Goal: Task Accomplishment & Management: Complete application form

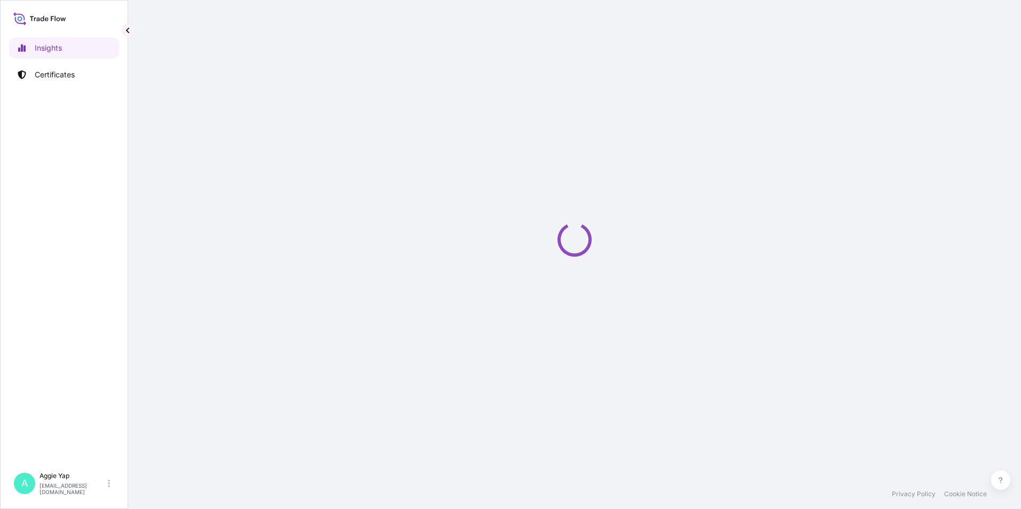
select select "2025"
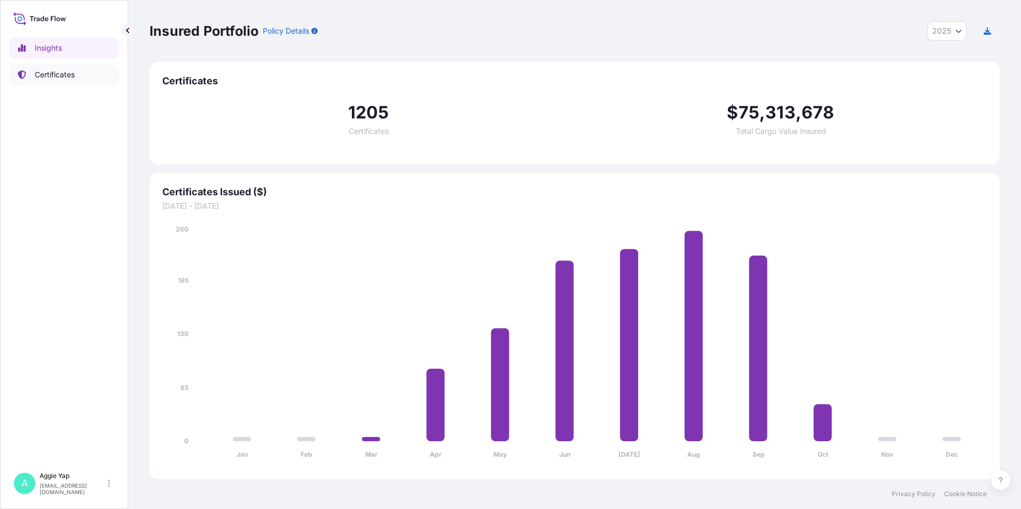
click at [54, 74] on p "Certificates" at bounding box center [55, 74] width 40 height 11
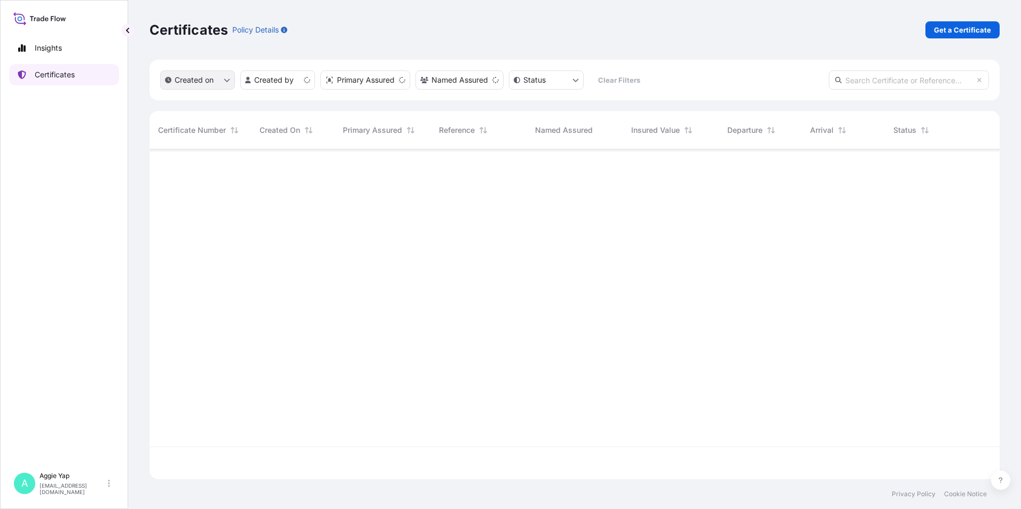
scroll to position [328, 842]
click at [970, 27] on p "Get a Certificate" at bounding box center [962, 30] width 57 height 11
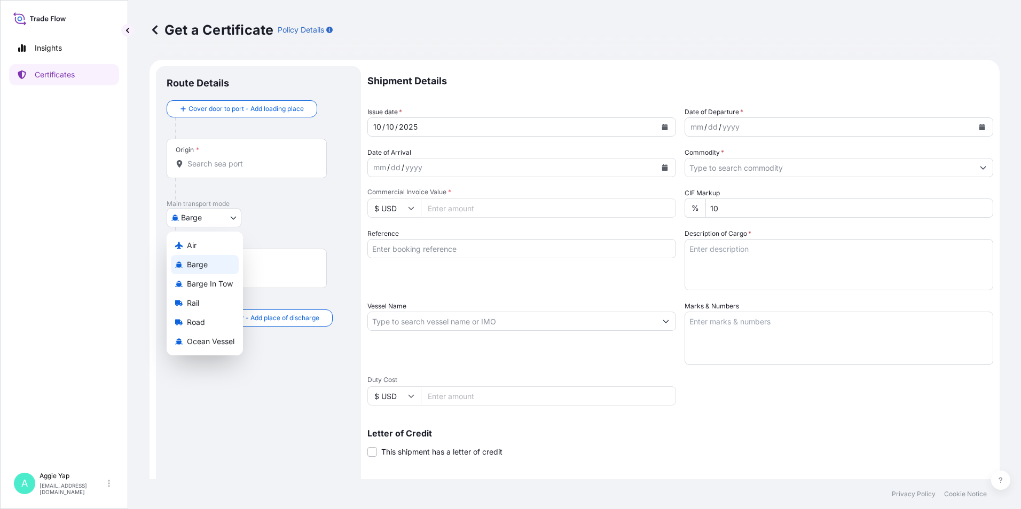
click at [228, 213] on body "Insights Certificates A [PERSON_NAME] [EMAIL_ADDRESS][DOMAIN_NAME] Get a Certif…" at bounding box center [510, 254] width 1021 height 509
click at [212, 342] on span "Ocean Vessel" at bounding box center [211, 341] width 48 height 11
select select "Ocean Vessel"
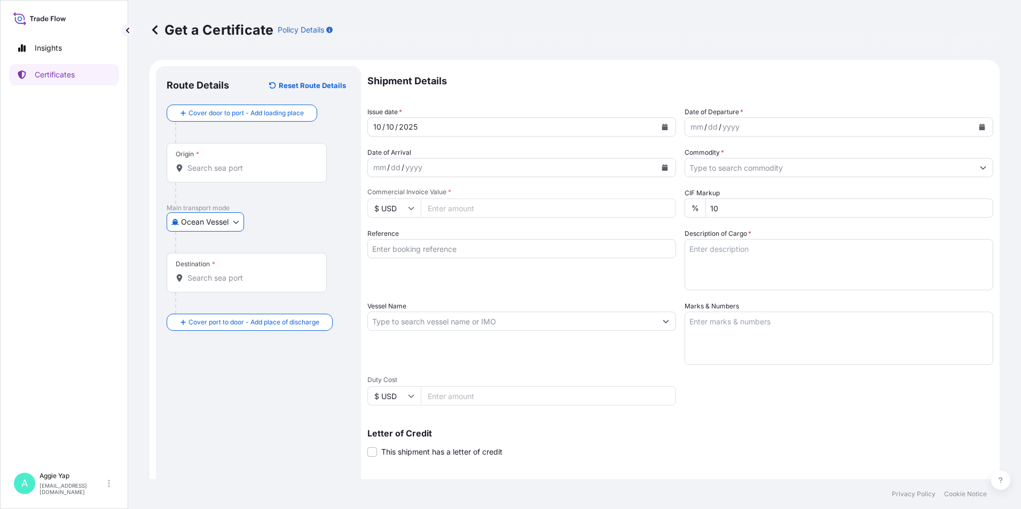
drag, startPoint x: 209, startPoint y: 161, endPoint x: 213, endPoint y: 171, distance: 10.8
click at [209, 161] on div "Origin *" at bounding box center [247, 163] width 160 height 40
click at [209, 163] on input "Origin *" at bounding box center [250, 168] width 126 height 11
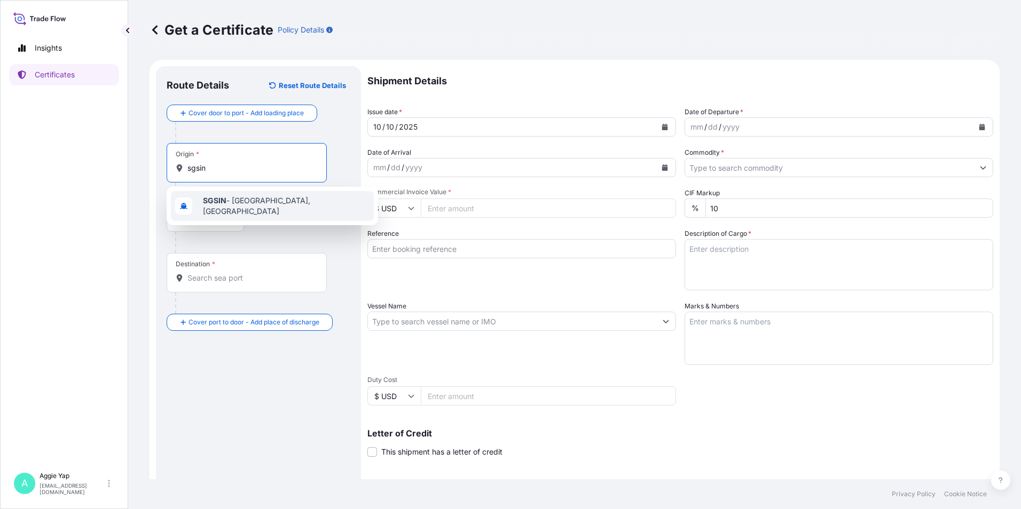
click at [275, 211] on div "SGSIN - [GEOGRAPHIC_DATA], [GEOGRAPHIC_DATA]" at bounding box center [272, 206] width 203 height 30
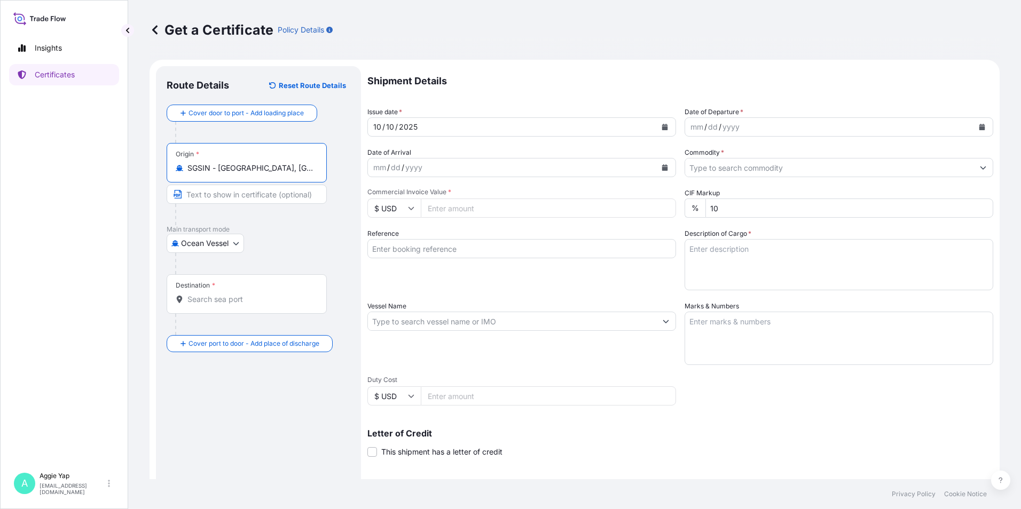
type input "SGSIN - [GEOGRAPHIC_DATA], [GEOGRAPHIC_DATA]"
click at [231, 297] on input "Destination *" at bounding box center [250, 299] width 126 height 11
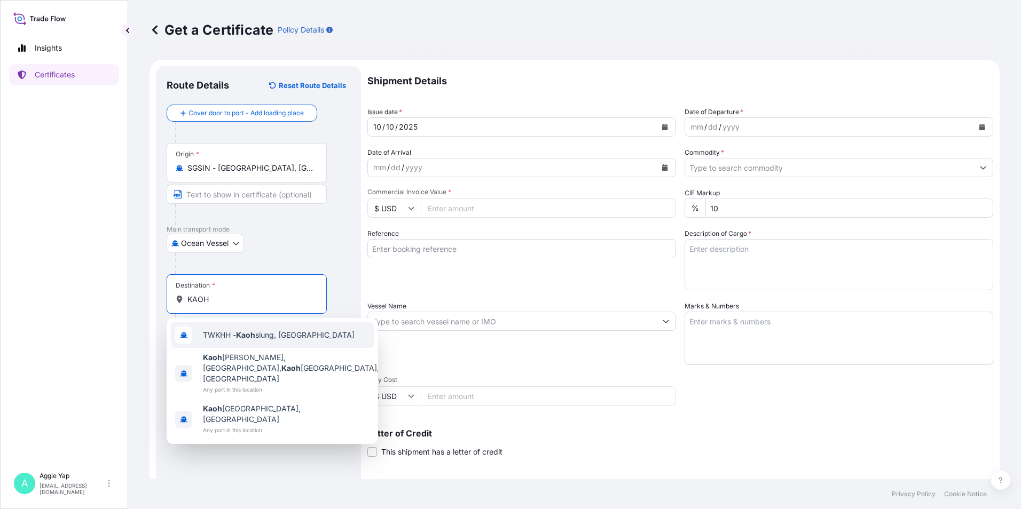
click at [289, 339] on span "TWKHH - [PERSON_NAME], [GEOGRAPHIC_DATA]" at bounding box center [279, 335] width 152 height 11
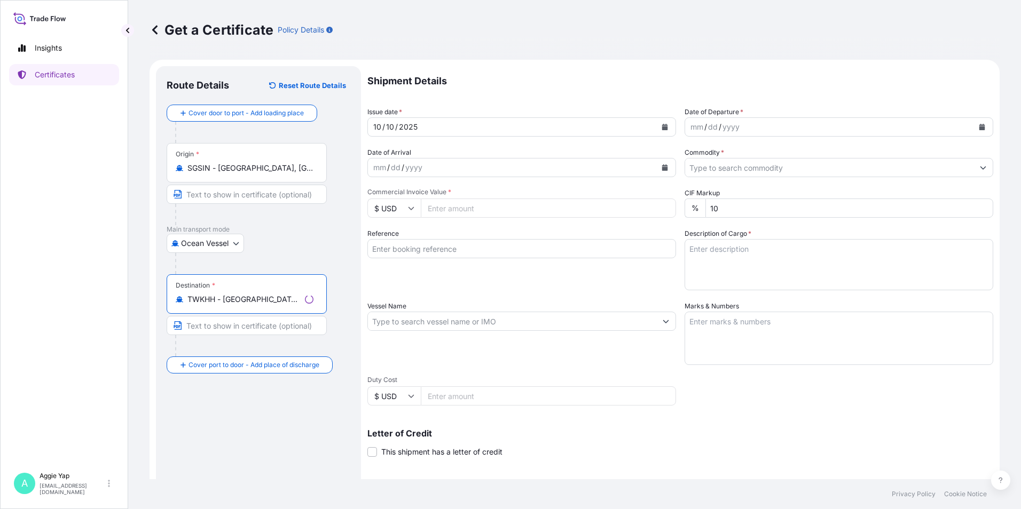
type input "TWKHH - [GEOGRAPHIC_DATA], [GEOGRAPHIC_DATA]"
click at [233, 197] on input "Text to appear on certificate" at bounding box center [247, 194] width 160 height 19
type input "[GEOGRAPHIC_DATA]"
click at [249, 328] on input "Text to appear on certificate" at bounding box center [247, 325] width 160 height 19
type input "[GEOGRAPHIC_DATA], [GEOGRAPHIC_DATA]"
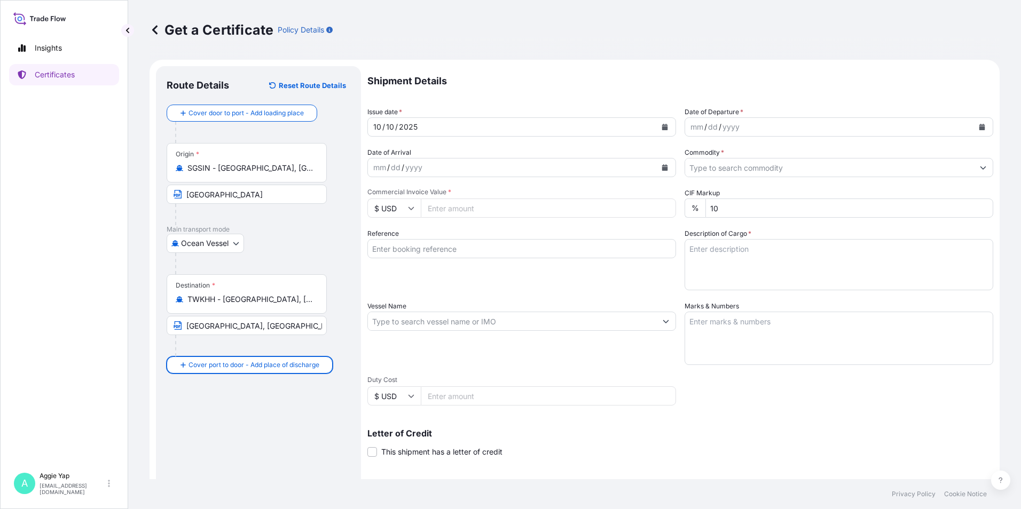
click at [290, 424] on div "Route Details Reset Route Details Cover door to port - Add loading place Place …" at bounding box center [259, 335] width 184 height 517
click at [665, 130] on button "Calendar" at bounding box center [664, 127] width 17 height 17
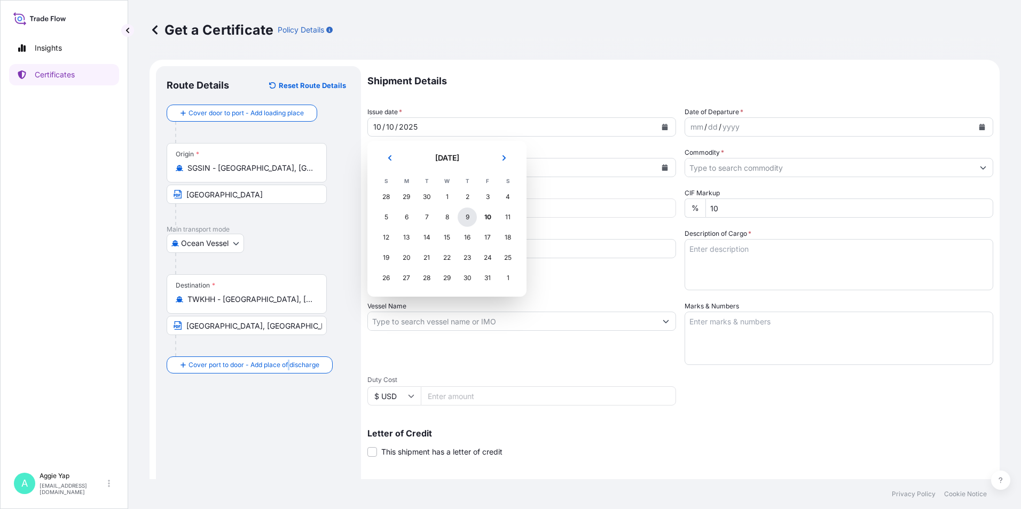
click at [466, 215] on div "9" at bounding box center [467, 217] width 19 height 19
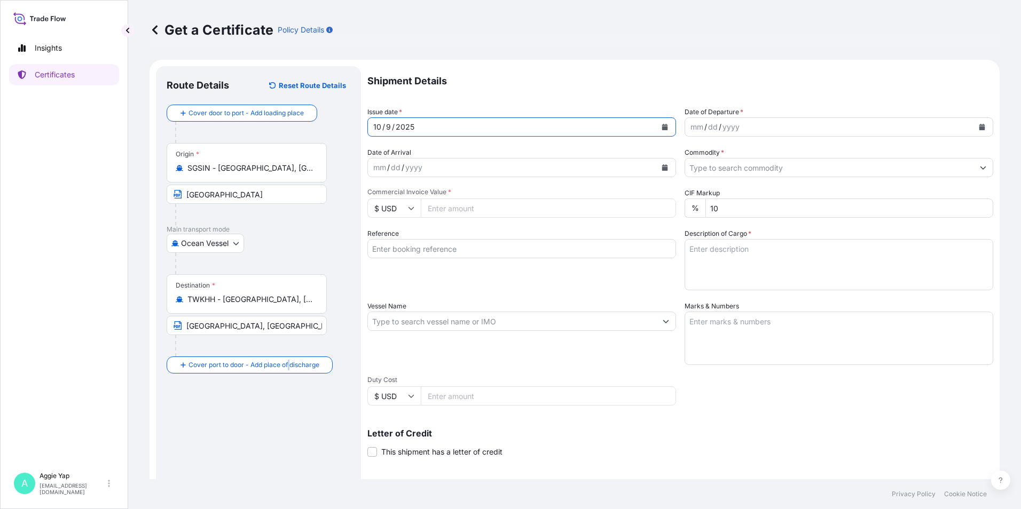
click at [979, 127] on button "Calendar" at bounding box center [981, 127] width 17 height 17
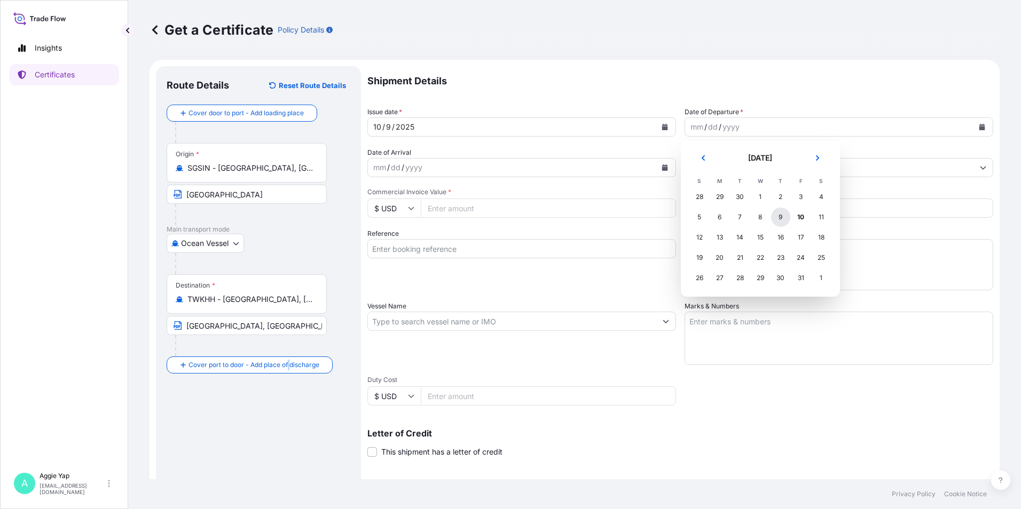
click at [781, 219] on div "9" at bounding box center [780, 217] width 19 height 19
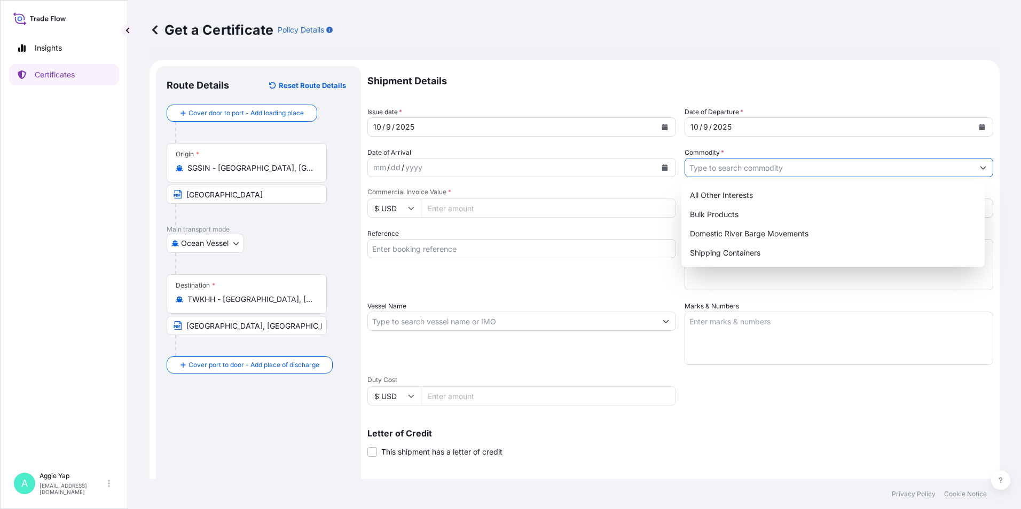
click at [717, 170] on input "Commodity *" at bounding box center [829, 167] width 288 height 19
click at [718, 257] on div "Shipping Containers" at bounding box center [833, 253] width 295 height 19
type input "Shipping Containers"
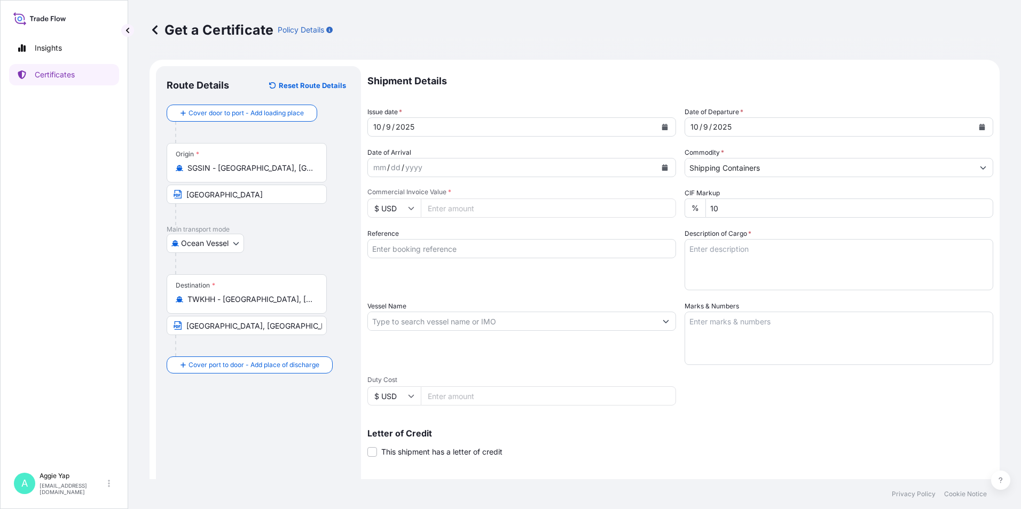
click at [493, 205] on input "Commercial Invoice Value *" at bounding box center [548, 208] width 255 height 19
type input "38947.74"
click at [548, 234] on div "Reference" at bounding box center [521, 260] width 309 height 62
click at [536, 248] on input "Reference" at bounding box center [521, 248] width 309 height 19
type input "TAIWAN ENEOS CO LTD"
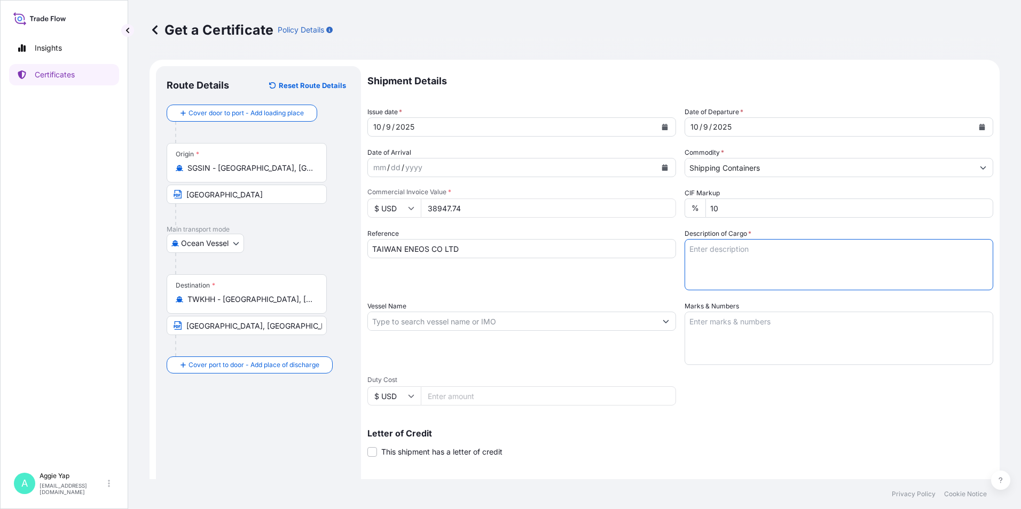
click at [731, 253] on textarea "Description of Cargo *" at bounding box center [839, 264] width 309 height 51
type textarea "T"
click at [756, 252] on textarea "TOTAL: 80 DRUMS TZ-265M, AD-1411, TZ-1211, AD-1409, AD-1416 PO" at bounding box center [839, 264] width 309 height 51
click at [685, 281] on textarea "TOTAL: 80 DRUMS ADDITIVE FOR LUBRICATING OIL TZ-265M, AD-1411, TZ-1211, AD-1409…" at bounding box center [839, 264] width 309 height 51
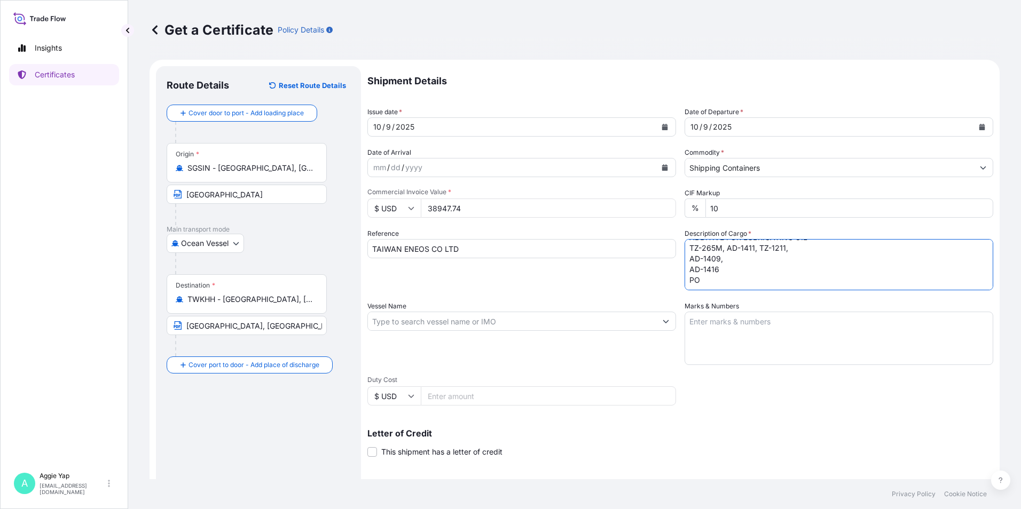
click at [685, 270] on textarea "TOTAL: 80 DRUMS ADDITIVE FOR LUBRICATING OIL TZ-265M, AD-1411, TZ-1211, AD-1409…" at bounding box center [839, 264] width 309 height 51
click at [806, 269] on textarea "TOTAL: 80 DRUMS ADDITIVE FOR LUBRICATING OIL TZ-265M, AD-1411, TZ-1211, AD-1409…" at bounding box center [839, 264] width 309 height 51
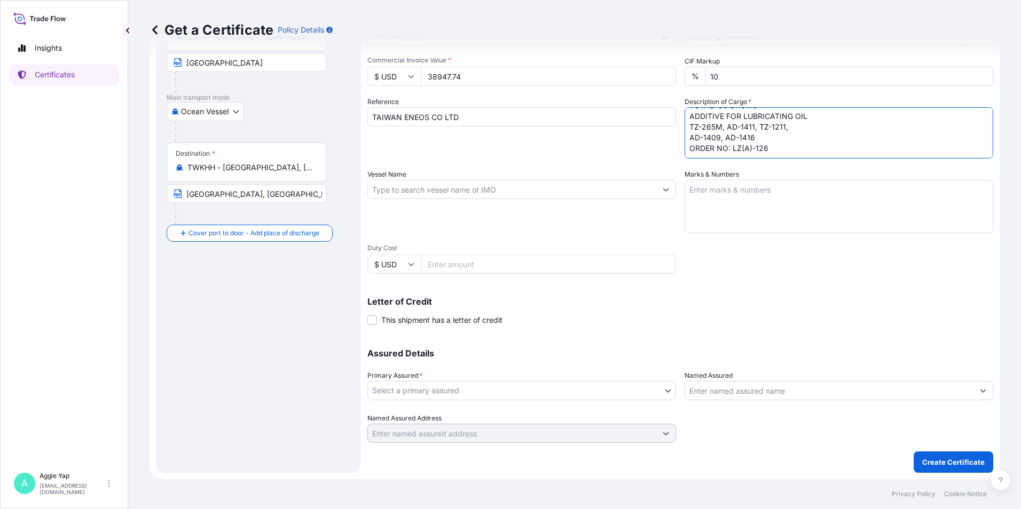
type textarea "TOTAL: 80 DRUMS ADDITIVE FOR LUBRICATING OIL TZ-265M, AD-1411, TZ-1211, AD-1409…"
click at [479, 191] on input "Vessel Name" at bounding box center [512, 189] width 288 height 19
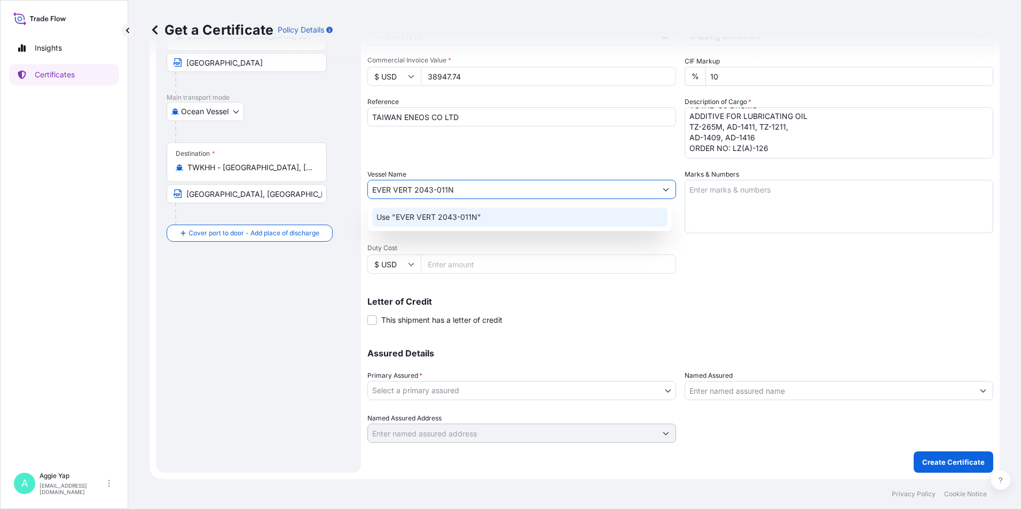
click at [448, 214] on p "Use "EVER VERT 2043-011N"" at bounding box center [428, 217] width 105 height 11
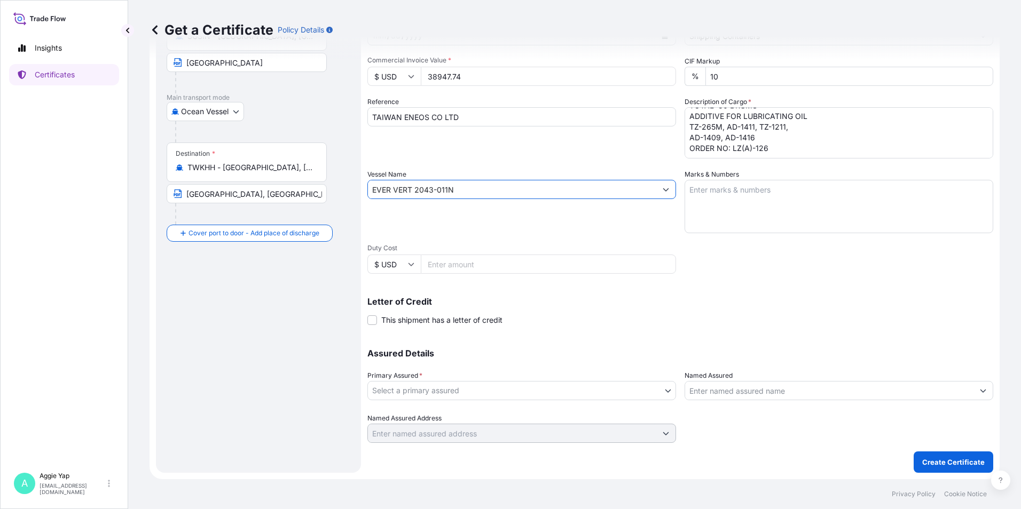
click at [413, 191] on input "EVER VERT 2043-011N" at bounding box center [512, 189] width 288 height 19
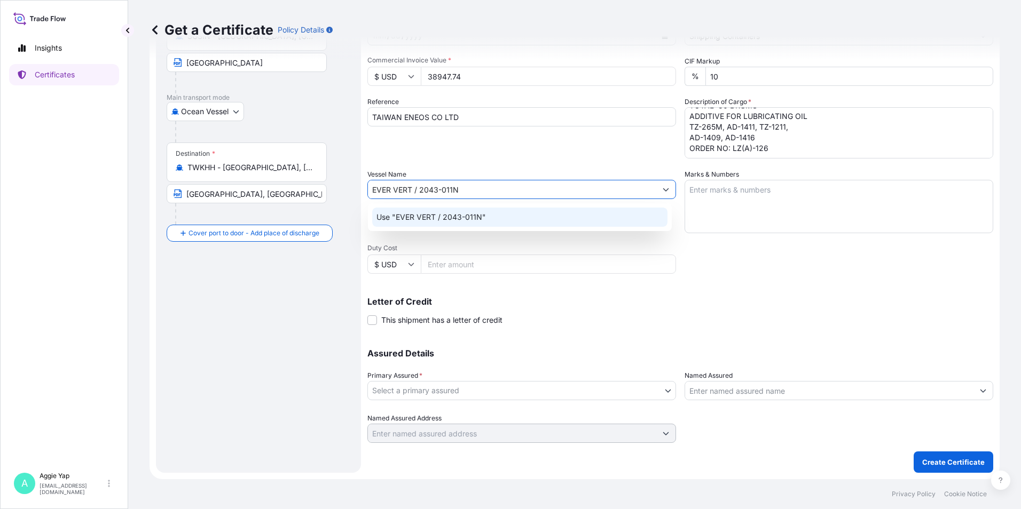
click at [484, 213] on p "Use "EVER VERT / 2043-011N"" at bounding box center [430, 217] width 109 height 11
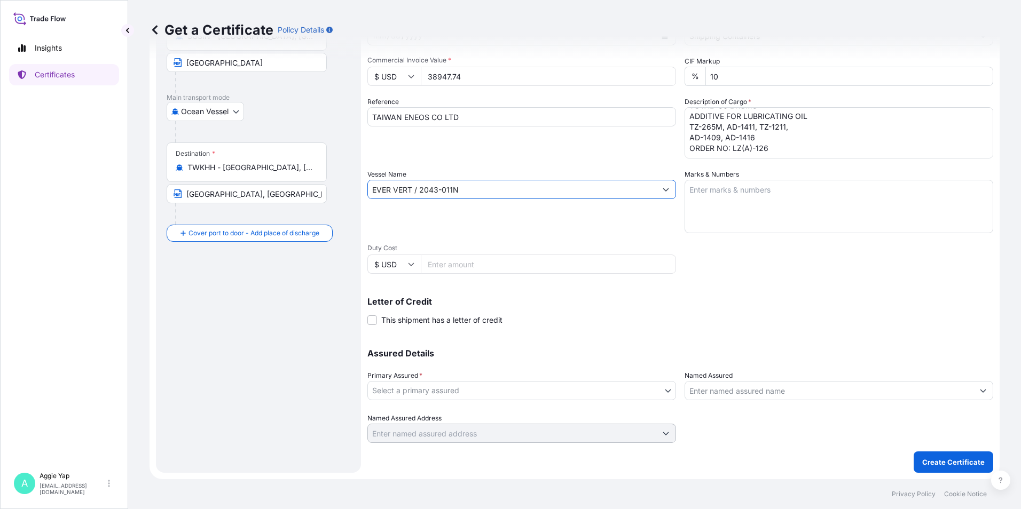
type input "EVER VERT / 2043-011N"
click at [711, 205] on textarea "Marks & Numbers" at bounding box center [839, 206] width 309 height 53
type textarea "AS PER BILL OF LADING"
click at [745, 296] on div "Letter of Credit This shipment has a letter of credit Letter of credit * Letter…" at bounding box center [680, 305] width 626 height 41
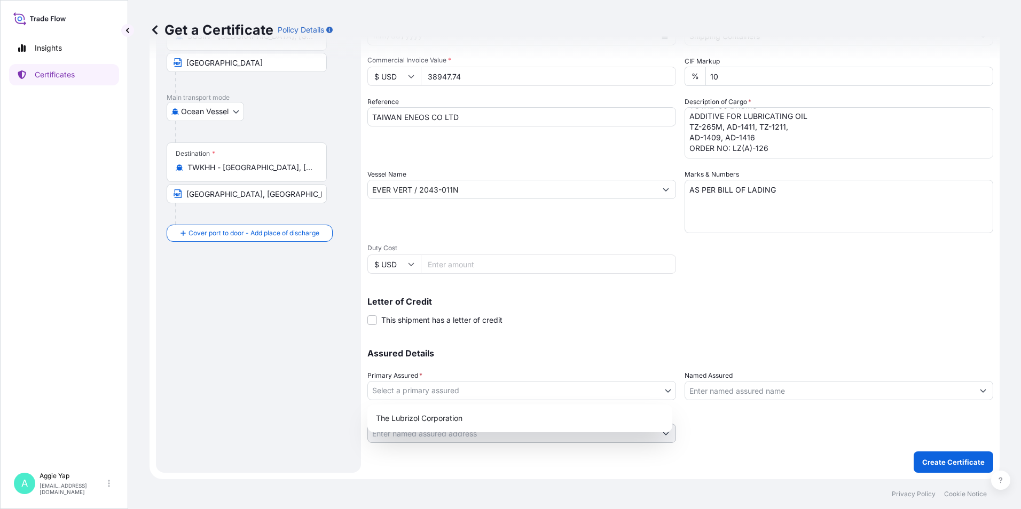
click at [507, 389] on body "Insights Certificates A [PERSON_NAME] [EMAIL_ADDRESS][DOMAIN_NAME] Get a Certif…" at bounding box center [510, 254] width 1021 height 509
click at [467, 415] on div "The Lubrizol Corporation" at bounding box center [520, 418] width 296 height 19
select select "31566"
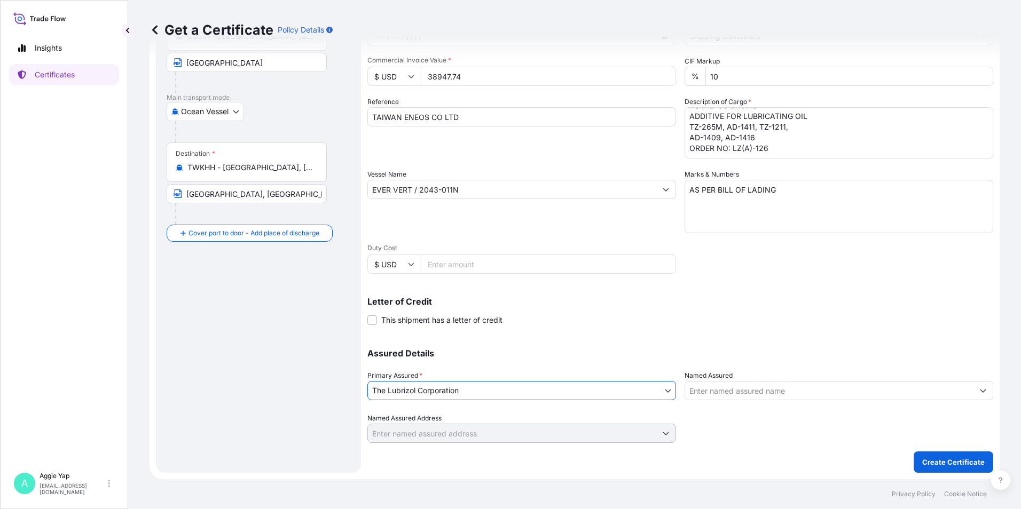
click at [765, 390] on input "Named Assured" at bounding box center [829, 390] width 288 height 19
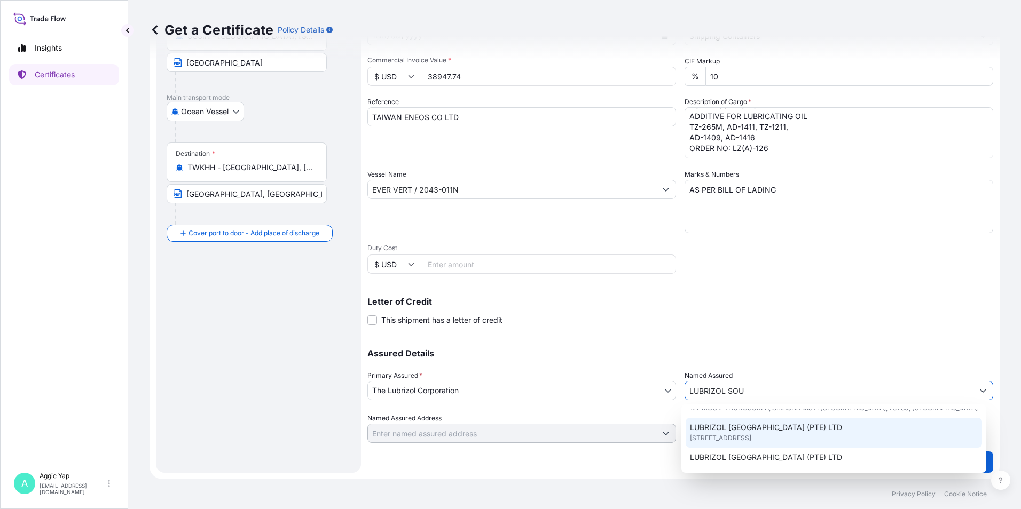
scroll to position [107, 0]
click at [751, 431] on span "[STREET_ADDRESS]" at bounding box center [720, 431] width 61 height 11
type input "LUBRIZOL [GEOGRAPHIC_DATA] (PTE) LTD"
type input "[STREET_ADDRESS]"
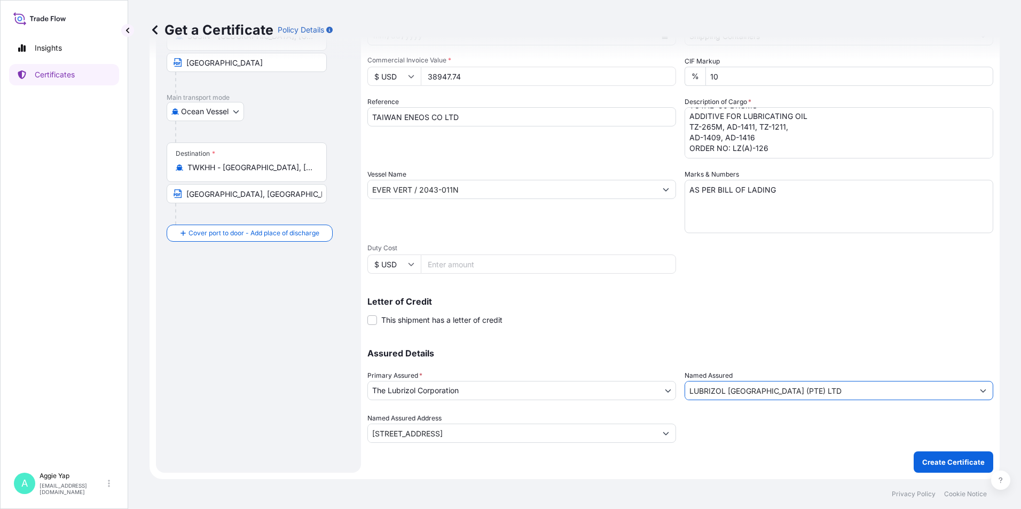
type input "LUBRIZOL [GEOGRAPHIC_DATA] (PTE) LTD"
click at [685, 318] on div "Letter of Credit This shipment has a letter of credit Letter of credit * Letter…" at bounding box center [680, 311] width 626 height 28
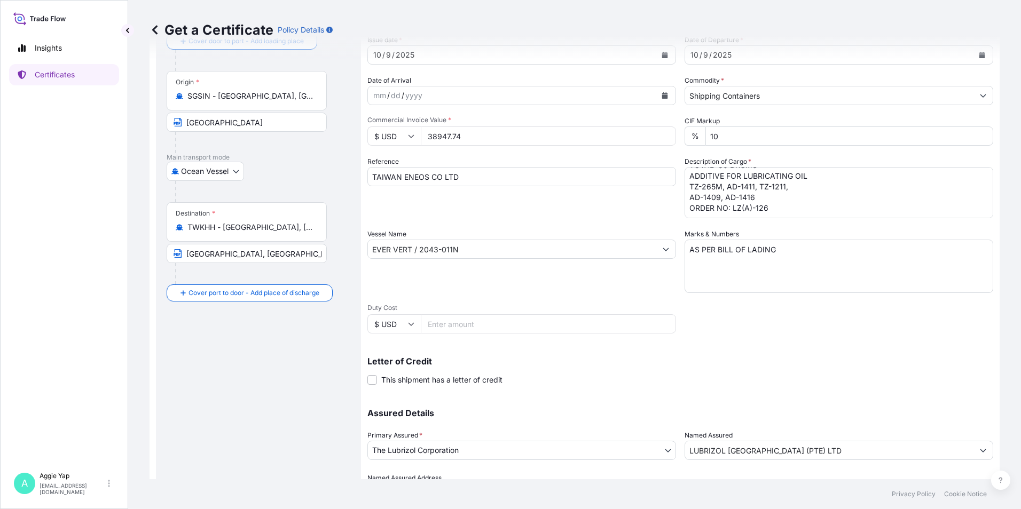
scroll to position [25, 0]
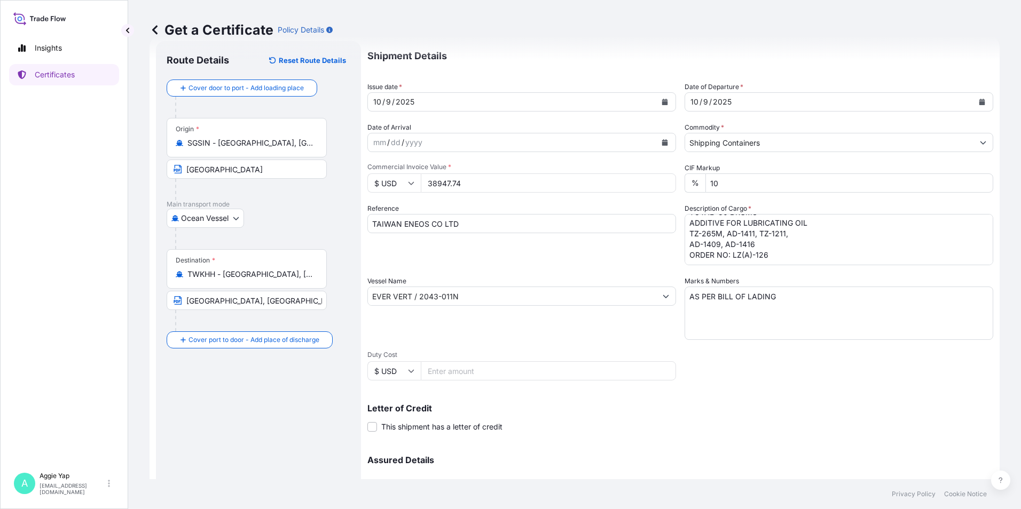
click at [484, 257] on div "Reference TAIWAN ENEOS CO LTD" at bounding box center [521, 234] width 309 height 62
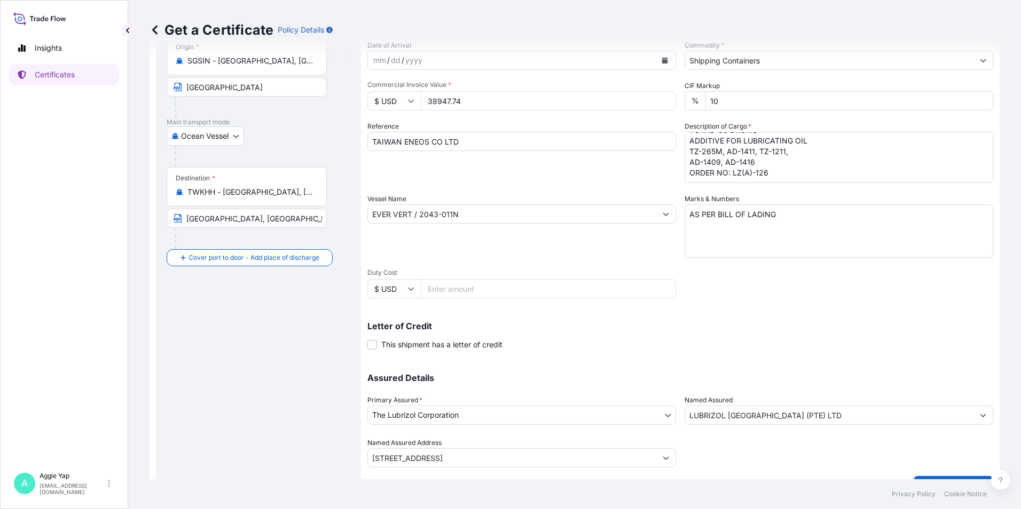
scroll to position [132, 0]
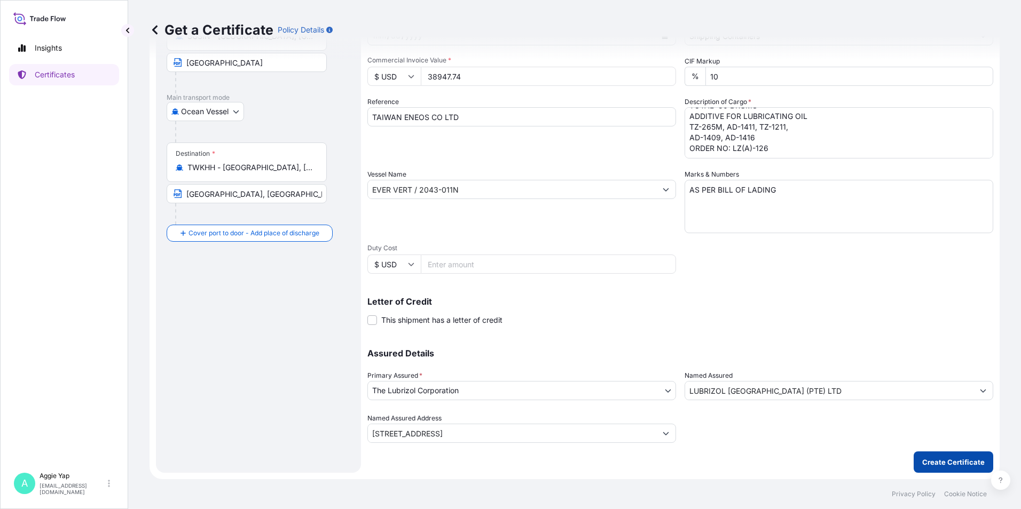
click at [937, 461] on p "Create Certificate" at bounding box center [953, 462] width 62 height 11
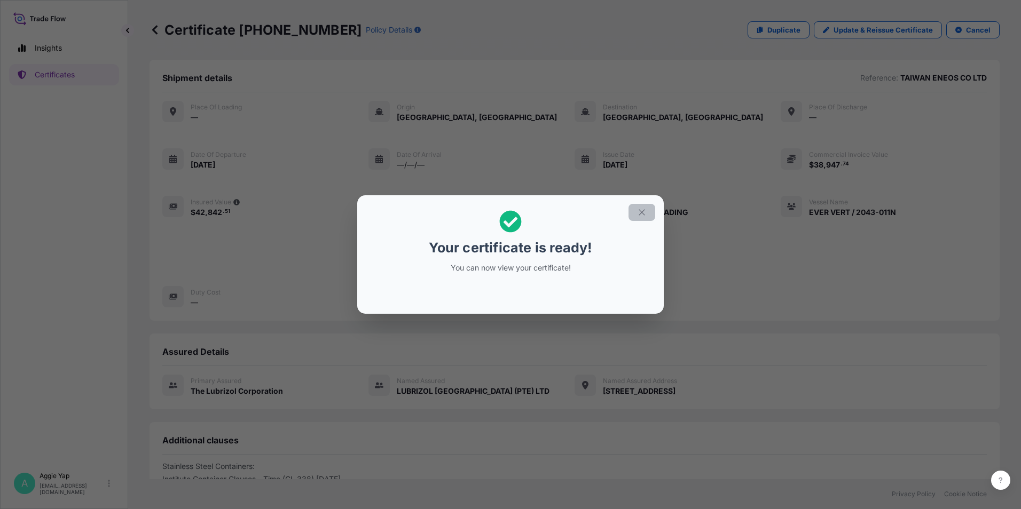
click at [644, 213] on icon "button" at bounding box center [642, 213] width 10 height 10
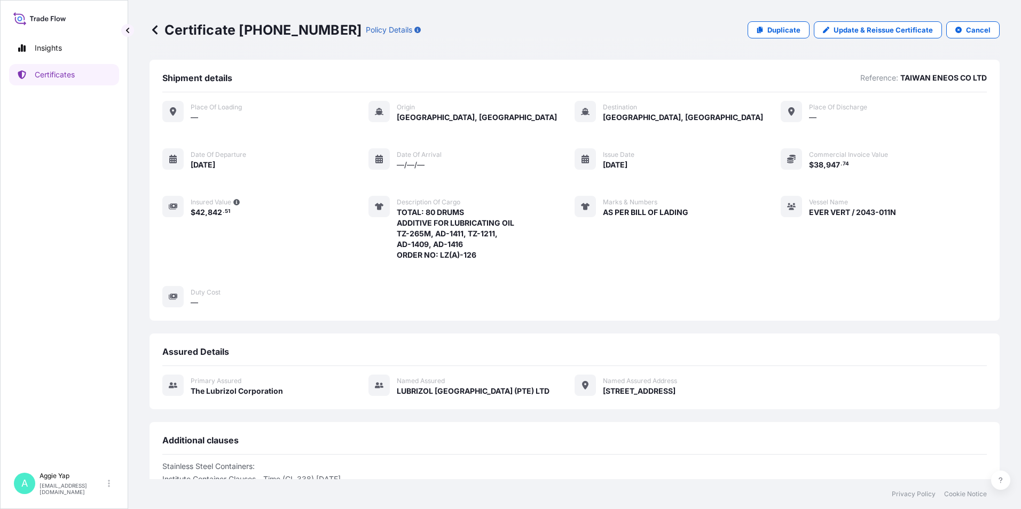
scroll to position [142, 0]
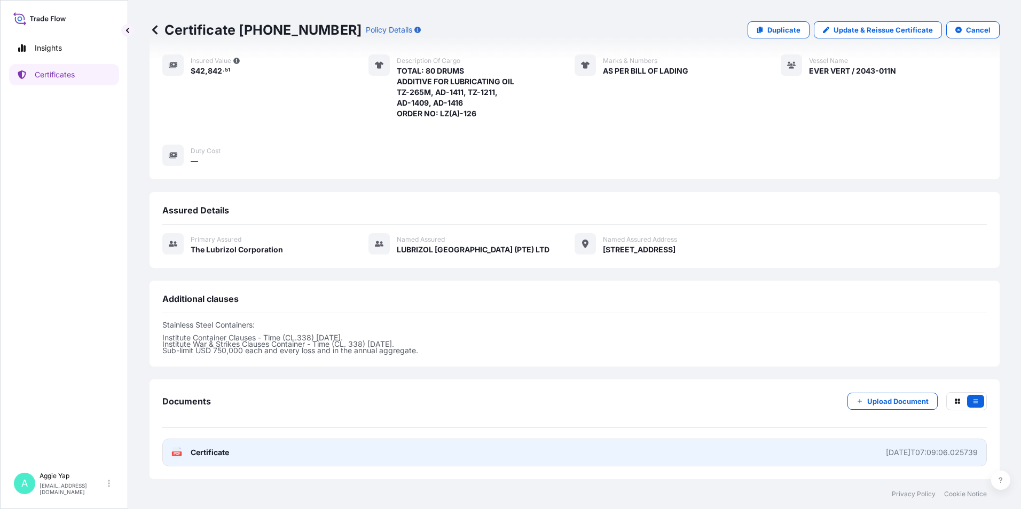
click at [220, 459] on link "PDF Certificate [DATE]T07:09:06.025739" at bounding box center [574, 453] width 825 height 28
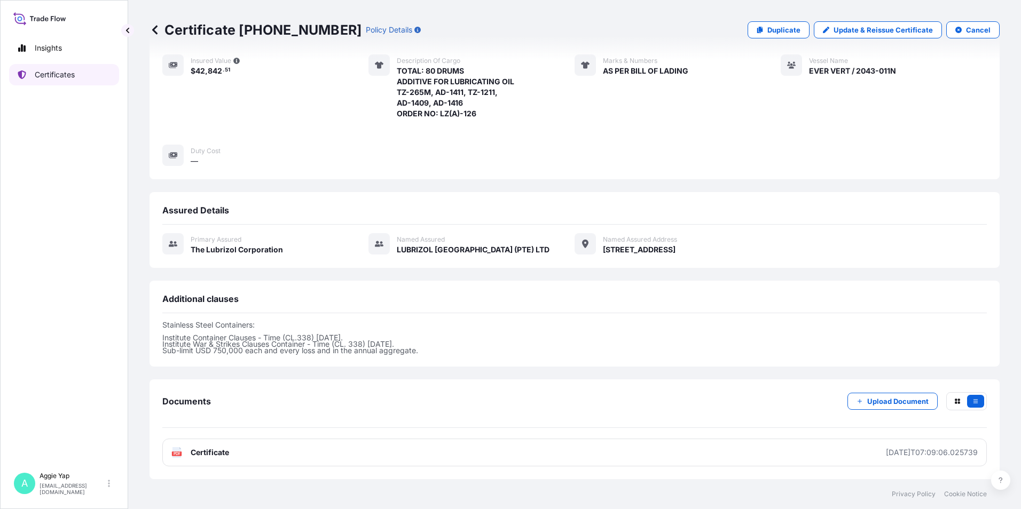
click at [55, 74] on p "Certificates" at bounding box center [55, 74] width 40 height 11
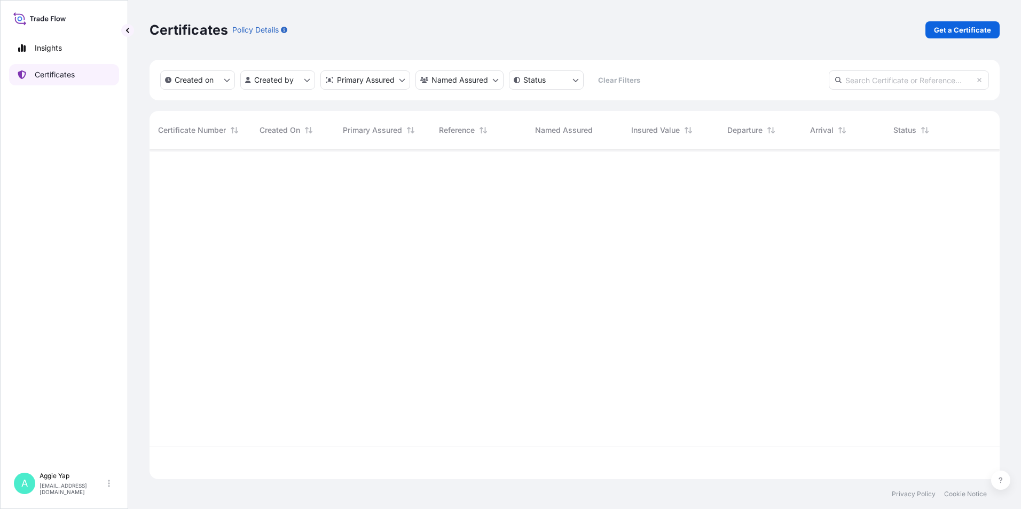
scroll to position [328, 842]
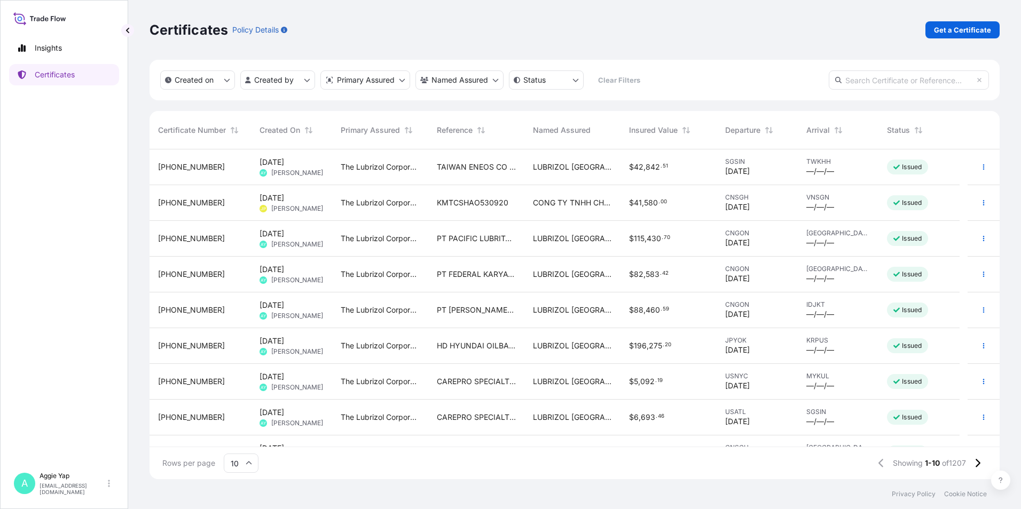
click at [975, 41] on div "Certificates Policy Details Get a Certificate" at bounding box center [575, 30] width 850 height 60
click at [973, 32] on p "Get a Certificate" at bounding box center [962, 30] width 57 height 11
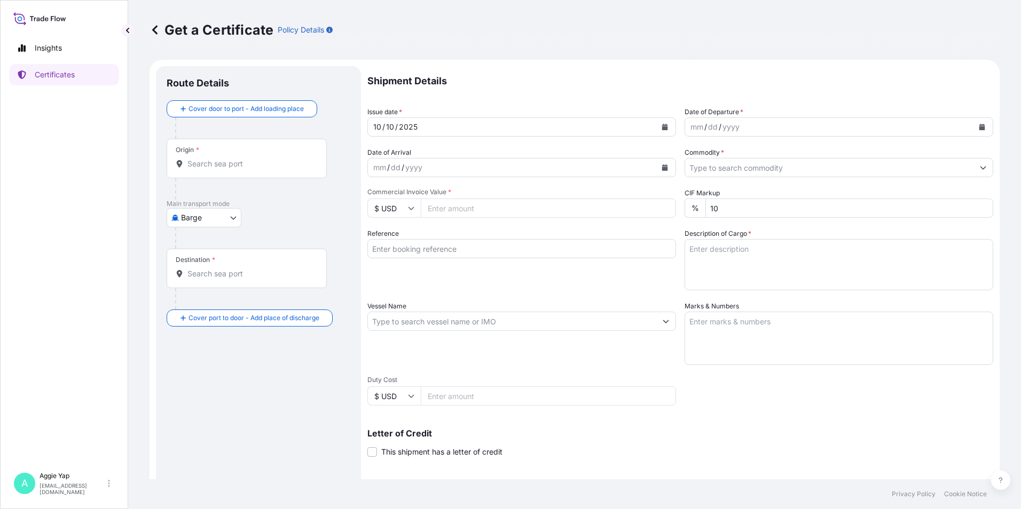
click at [216, 225] on body "Insights Certificates A [PERSON_NAME] [EMAIL_ADDRESS][DOMAIN_NAME] Get a Certif…" at bounding box center [510, 254] width 1021 height 509
click at [219, 339] on span "Ocean Vessel" at bounding box center [211, 341] width 48 height 11
select select "Ocean Vessel"
click at [237, 163] on input "Origin *" at bounding box center [250, 168] width 126 height 11
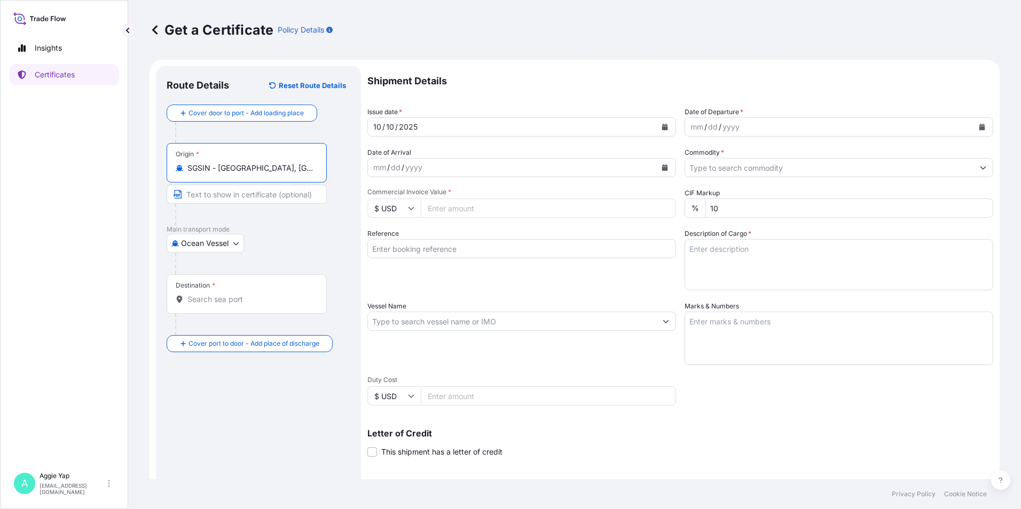
type input "SGSIN - [GEOGRAPHIC_DATA], [GEOGRAPHIC_DATA]"
drag, startPoint x: 241, startPoint y: 195, endPoint x: 230, endPoint y: 198, distance: 11.2
click at [237, 196] on input "Text to appear on certificate" at bounding box center [247, 194] width 160 height 19
type input "[GEOGRAPHIC_DATA]"
type input "38947.74"
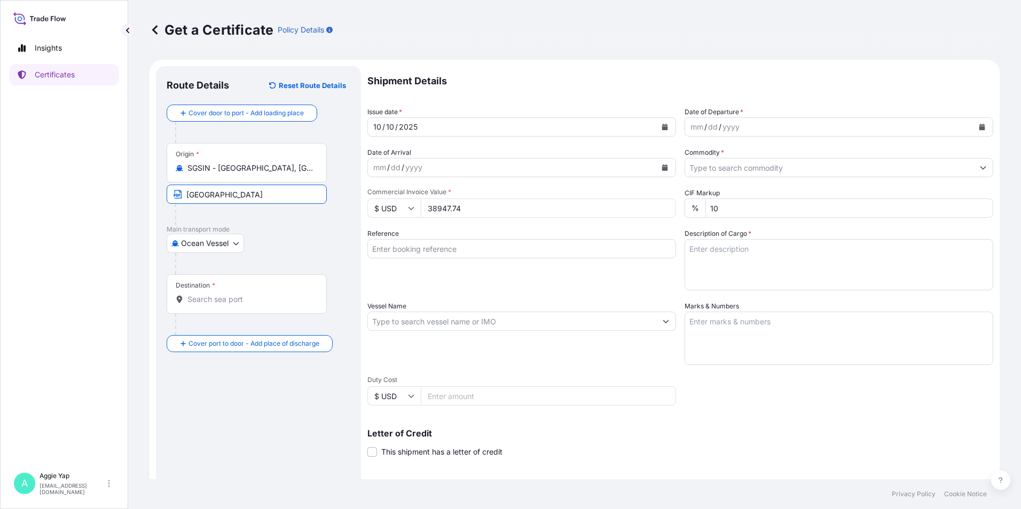
type input "TAIWAN ENEOS CO LTD"
click at [220, 307] on div "Destination *" at bounding box center [247, 294] width 160 height 40
click at [220, 305] on input "Destination *" at bounding box center [250, 299] width 126 height 11
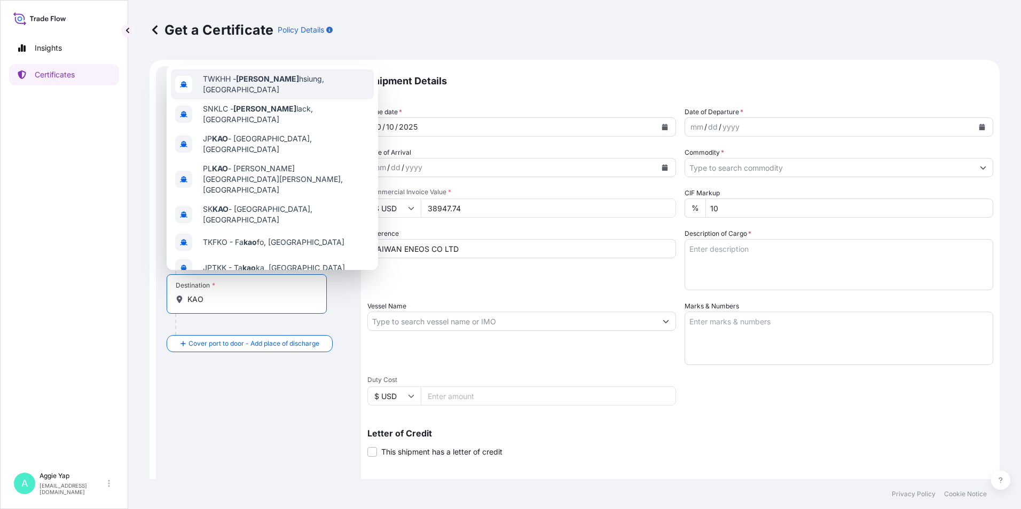
click at [278, 77] on span "TWKHH - [PERSON_NAME] [PERSON_NAME], [GEOGRAPHIC_DATA]" at bounding box center [286, 84] width 167 height 21
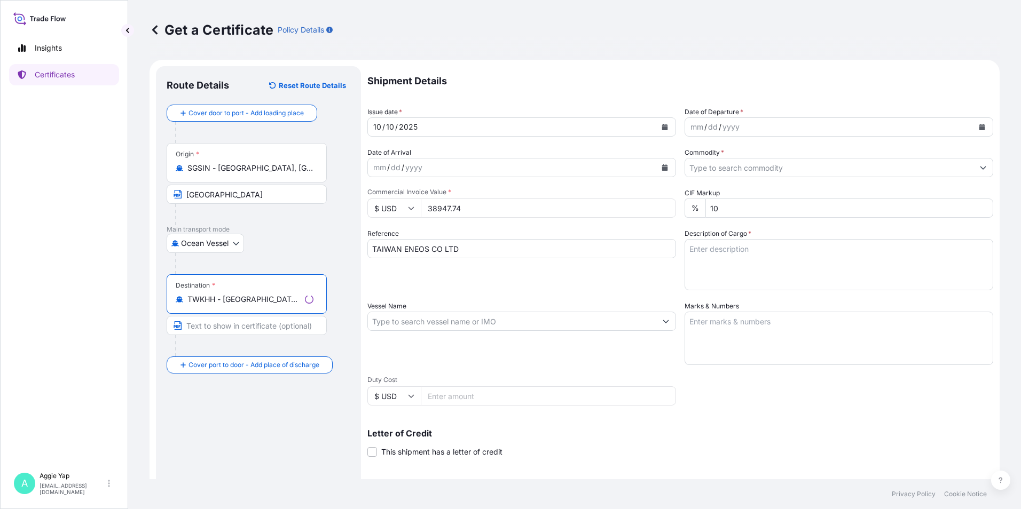
type input "TWKHH - [GEOGRAPHIC_DATA], [GEOGRAPHIC_DATA]"
click at [237, 327] on input "Text to appear on certificate" at bounding box center [247, 325] width 160 height 19
type input "[GEOGRAPHIC_DATA], [GEOGRAPHIC_DATA]"
drag, startPoint x: 484, startPoint y: 211, endPoint x: 28, endPoint y: 195, distance: 455.8
click at [189, 195] on form "Route Details Reset Route Details Cover door to port - Add loading place Place …" at bounding box center [575, 336] width 850 height 552
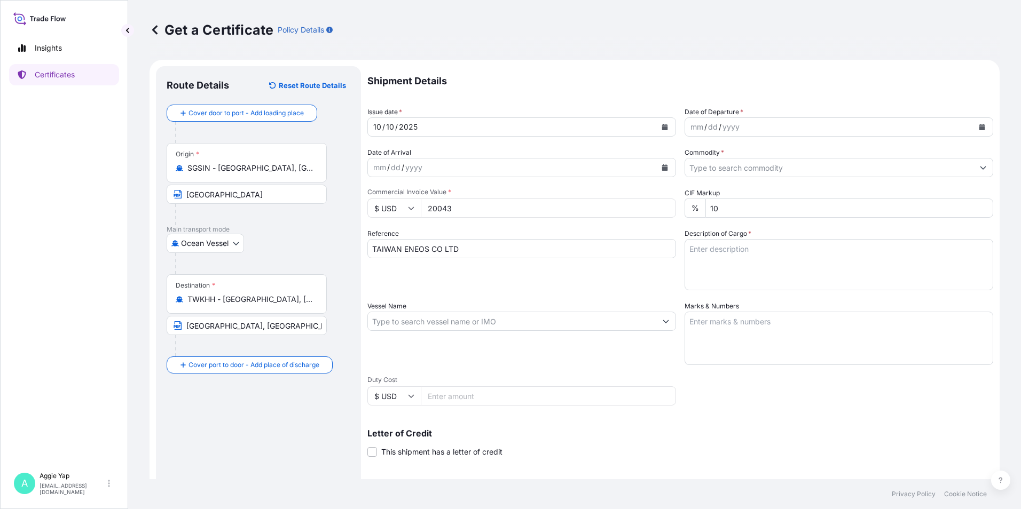
type input "20043"
click at [664, 126] on button "Calendar" at bounding box center [664, 127] width 17 height 17
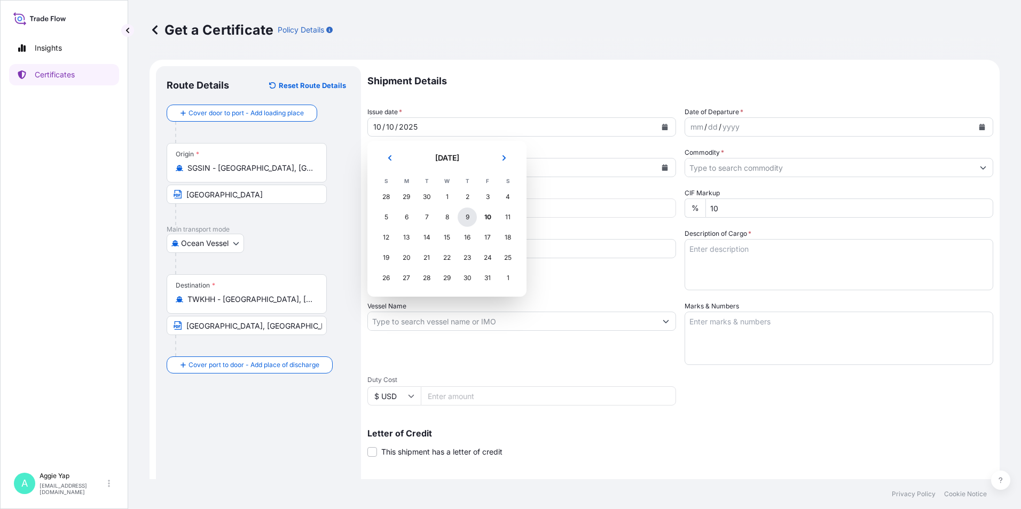
click at [462, 215] on div "9" at bounding box center [467, 217] width 19 height 19
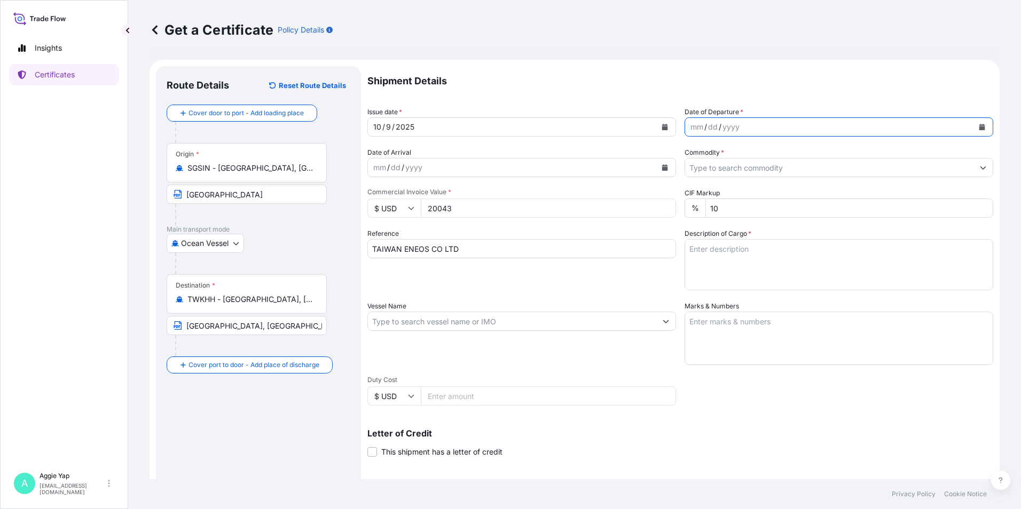
click at [979, 125] on icon "Calendar" at bounding box center [982, 127] width 6 height 6
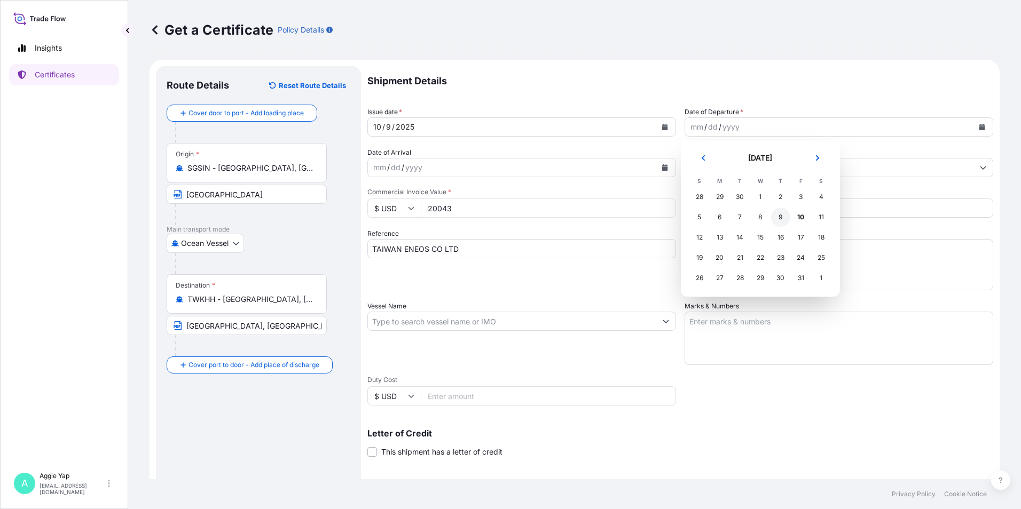
click at [779, 221] on div "9" at bounding box center [780, 217] width 19 height 19
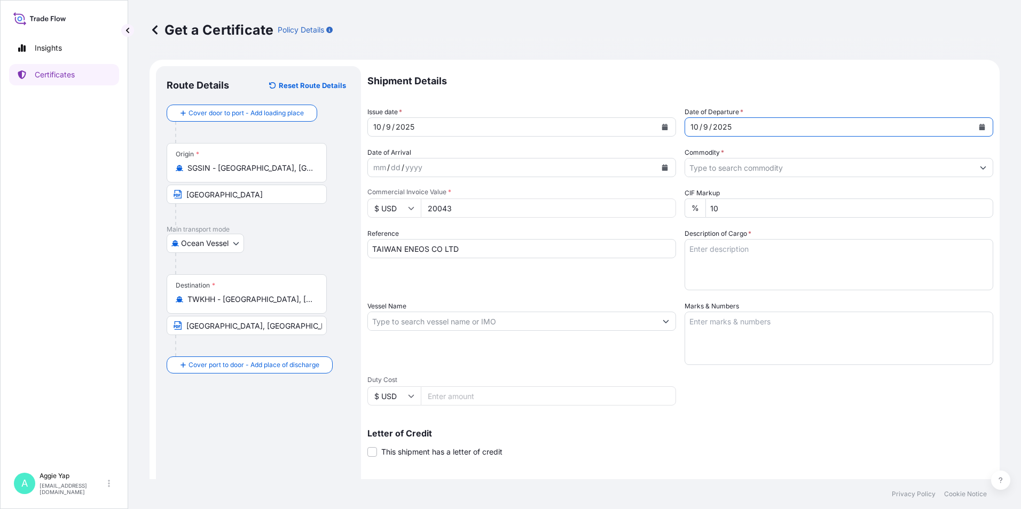
click at [731, 161] on input "Commodity *" at bounding box center [829, 167] width 288 height 19
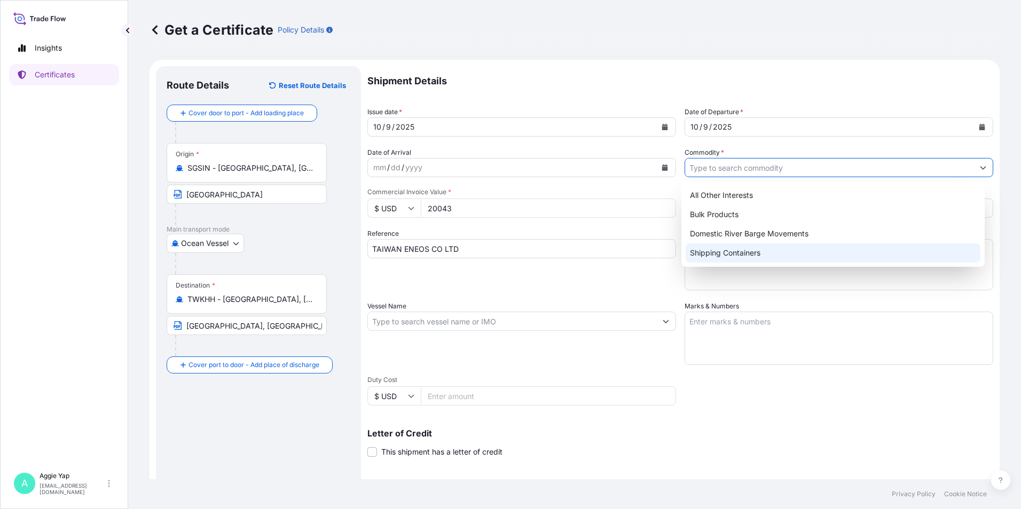
click at [723, 249] on div "Shipping Containers" at bounding box center [833, 253] width 295 height 19
type input "Shipping Containers"
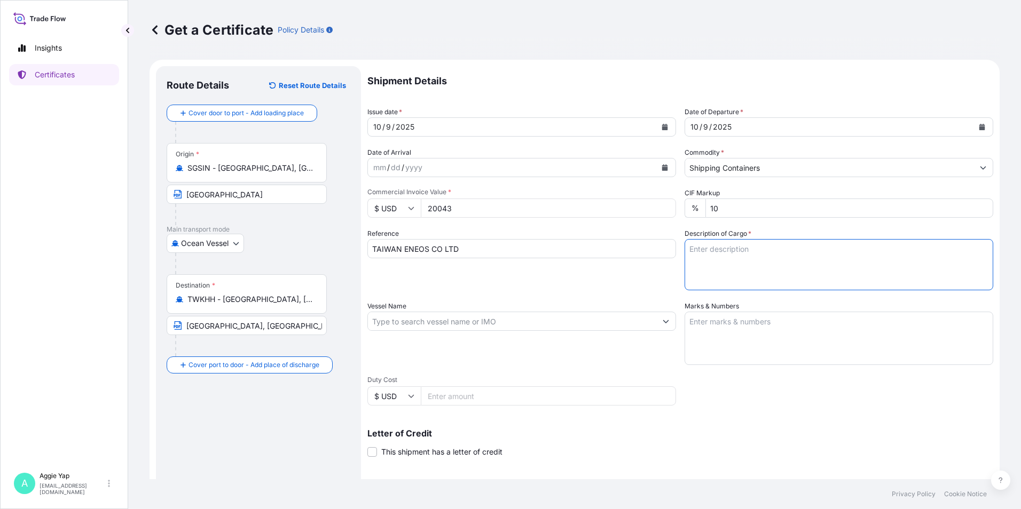
click at [715, 257] on textarea "Description of Cargo *" at bounding box center [839, 264] width 309 height 51
type textarea "TOTAL: 60 DRUMS ADDITIVE FOR LUBRICATING OIL TZ-265M ORDER NO: LZ(A)-125"
click at [728, 329] on textarea "Marks & Numbers" at bounding box center [839, 338] width 309 height 53
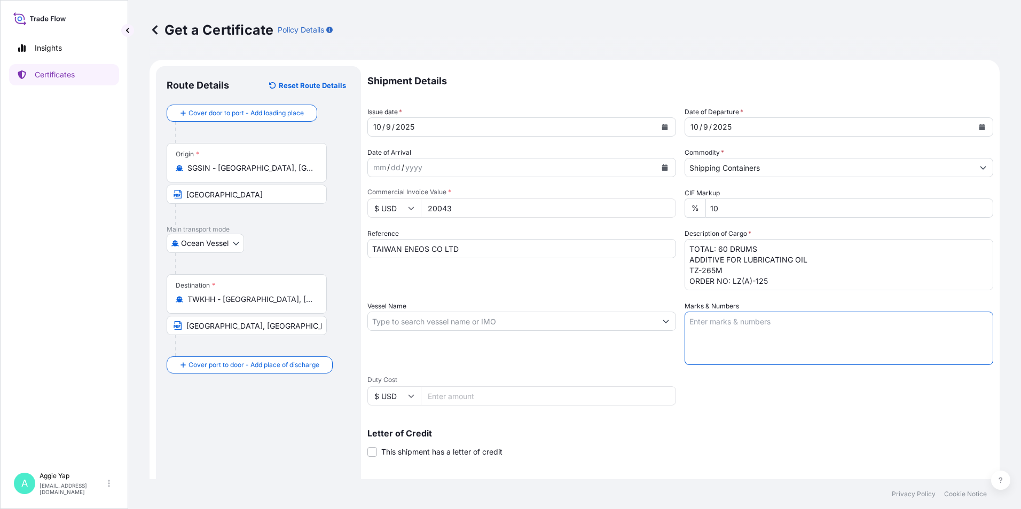
click at [634, 324] on input "Vessel Name" at bounding box center [512, 321] width 288 height 19
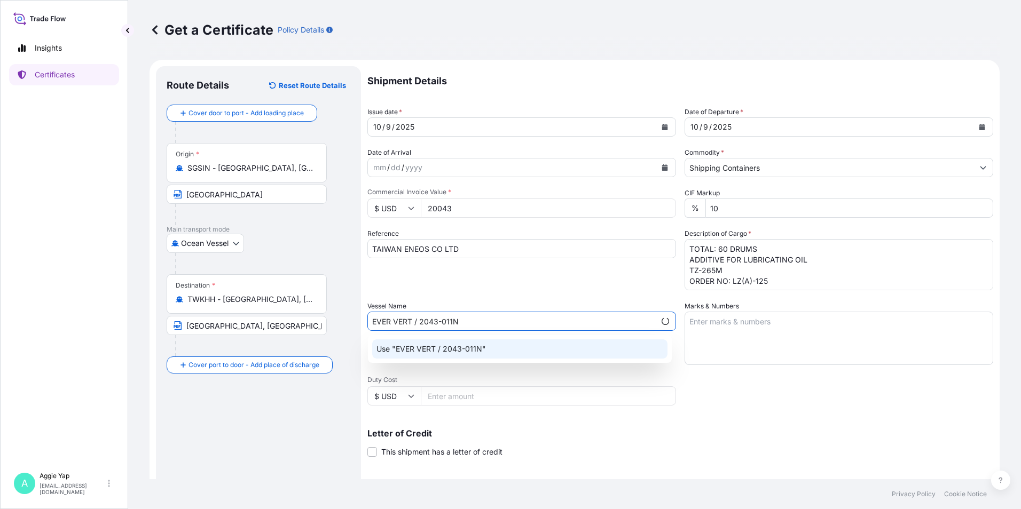
click at [504, 351] on div "Use "EVER VERT / 2043-011N"" at bounding box center [519, 349] width 295 height 19
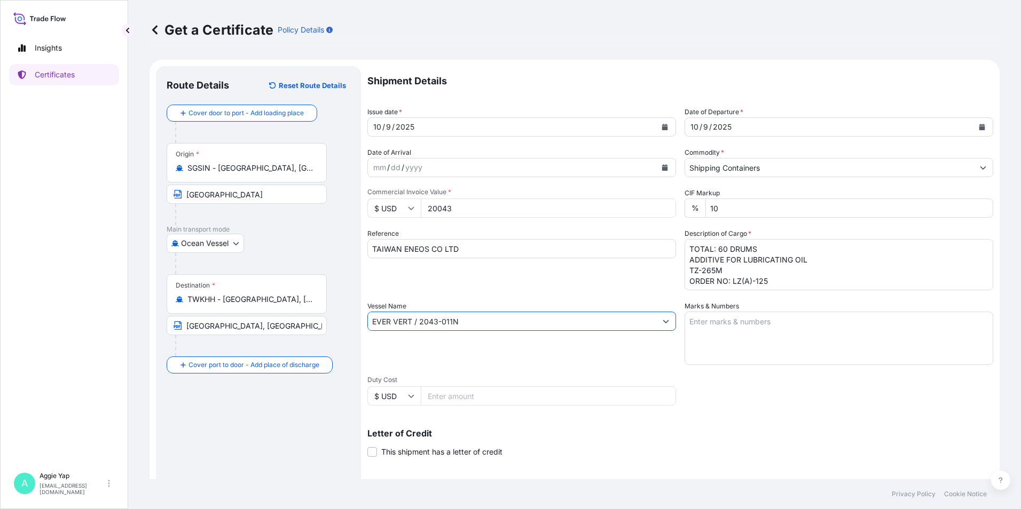
type input "EVER VERT / 2043-011N"
click at [708, 323] on textarea "Marks & Numbers" at bounding box center [839, 338] width 309 height 53
type textarea "AS PER BILL OF LADING"
click at [703, 410] on div "Shipment Details Issue date * [DATE] Date of Departure * [DATE] Date of Arrival…" at bounding box center [680, 320] width 626 height 509
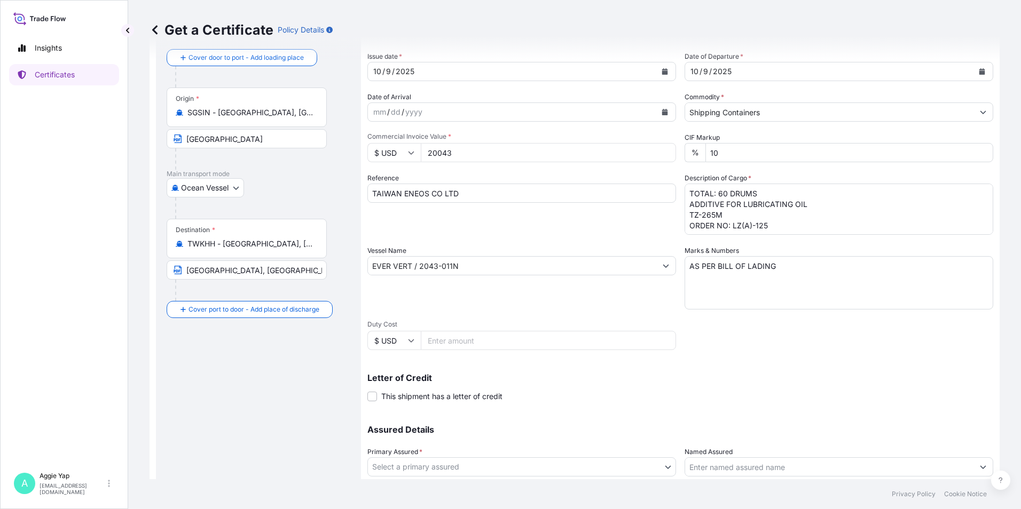
scroll to position [107, 0]
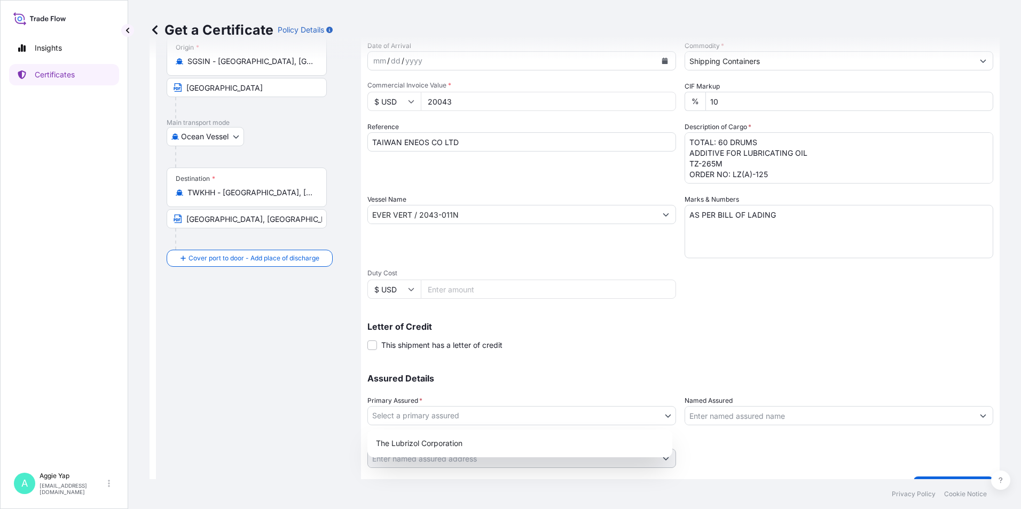
click at [502, 409] on body "Insights Certificates A [PERSON_NAME] [EMAIL_ADDRESS][DOMAIN_NAME] Get a Certif…" at bounding box center [510, 254] width 1021 height 509
click at [477, 452] on div "The Lubrizol Corporation" at bounding box center [520, 443] width 296 height 19
select select "31566"
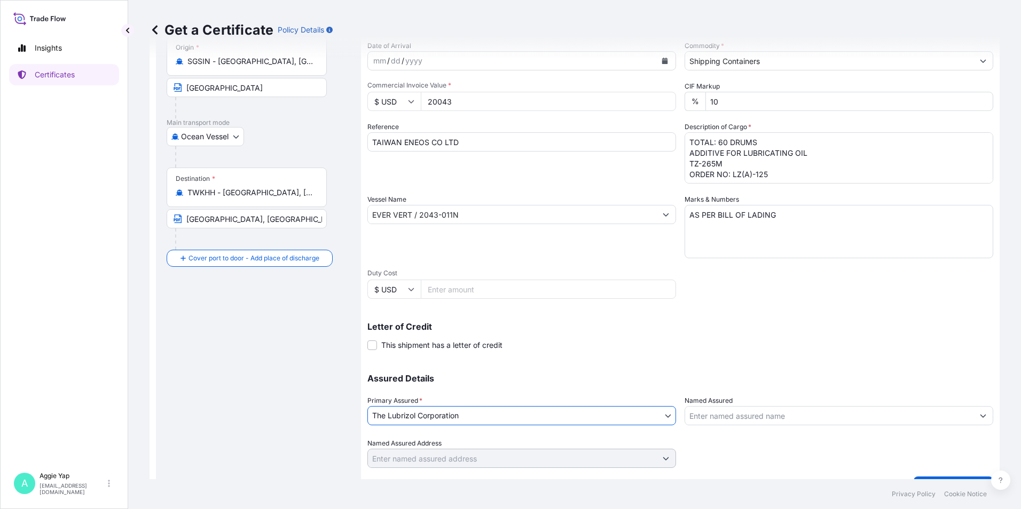
click at [719, 419] on input "Named Assured" at bounding box center [829, 415] width 288 height 19
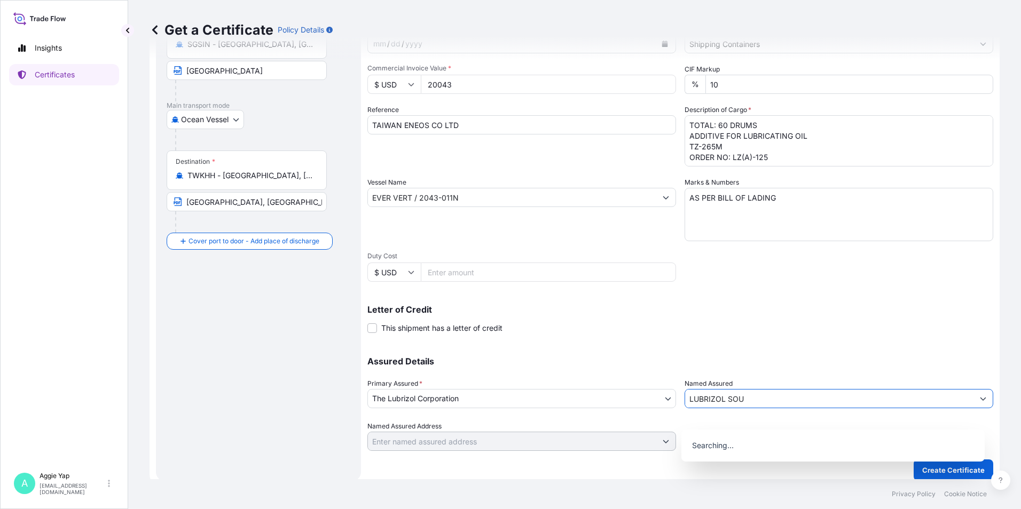
scroll to position [132, 0]
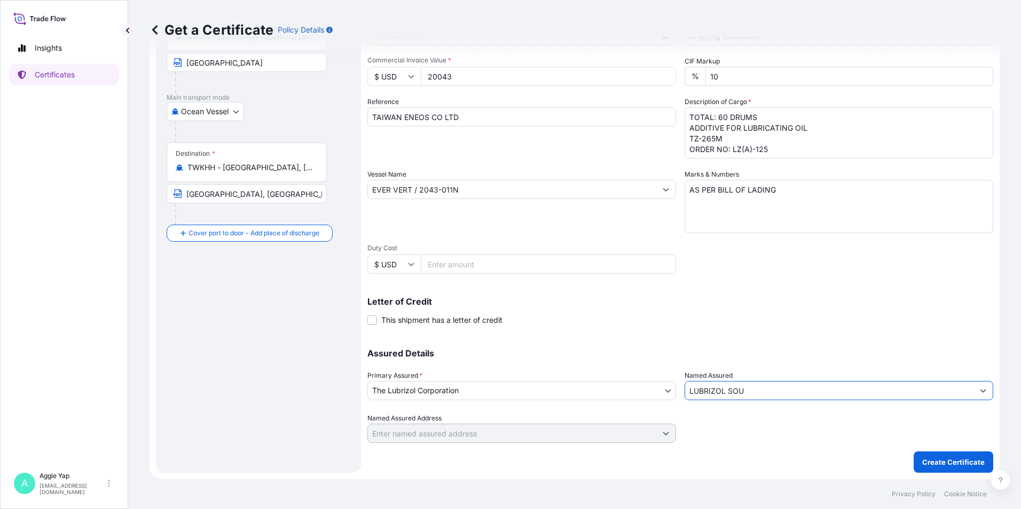
click at [784, 391] on input "LUBRIZOL SOU" at bounding box center [829, 390] width 288 height 19
click at [812, 387] on input "LUBRIZOL SOU" at bounding box center [829, 390] width 288 height 19
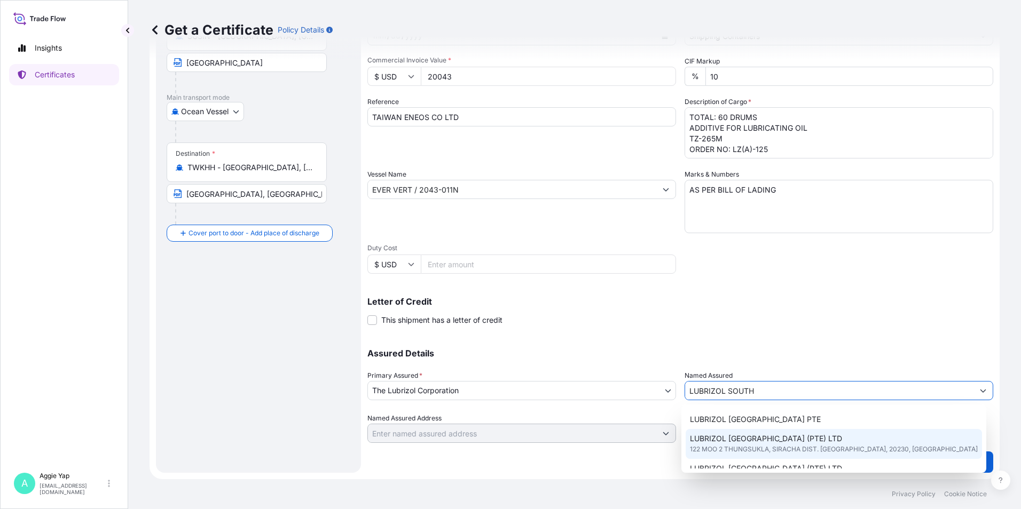
scroll to position [53, 0]
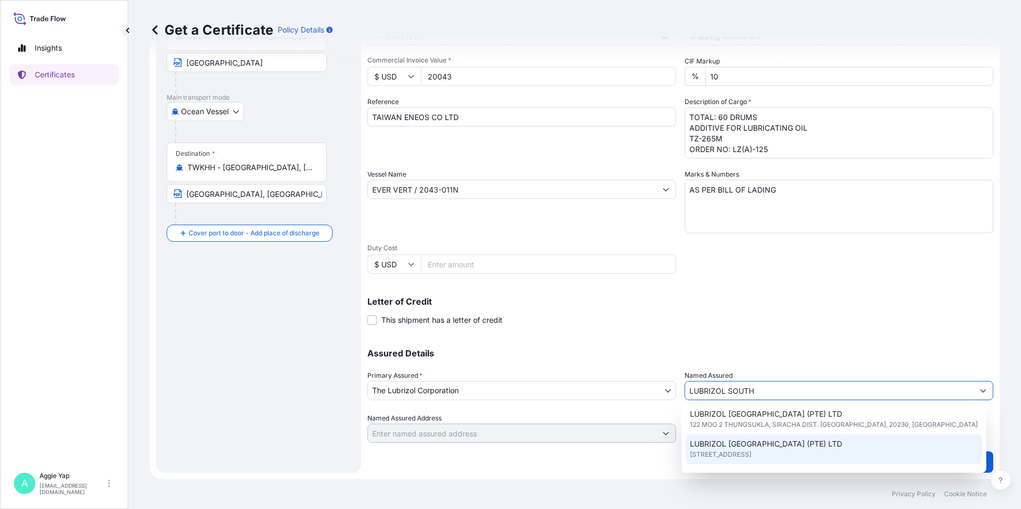
click at [750, 446] on span "LUBRIZOL [GEOGRAPHIC_DATA] (PTE) LTD" at bounding box center [766, 444] width 152 height 11
type input "LUBRIZOL [GEOGRAPHIC_DATA] (PTE) LTD"
type input "[STREET_ADDRESS]"
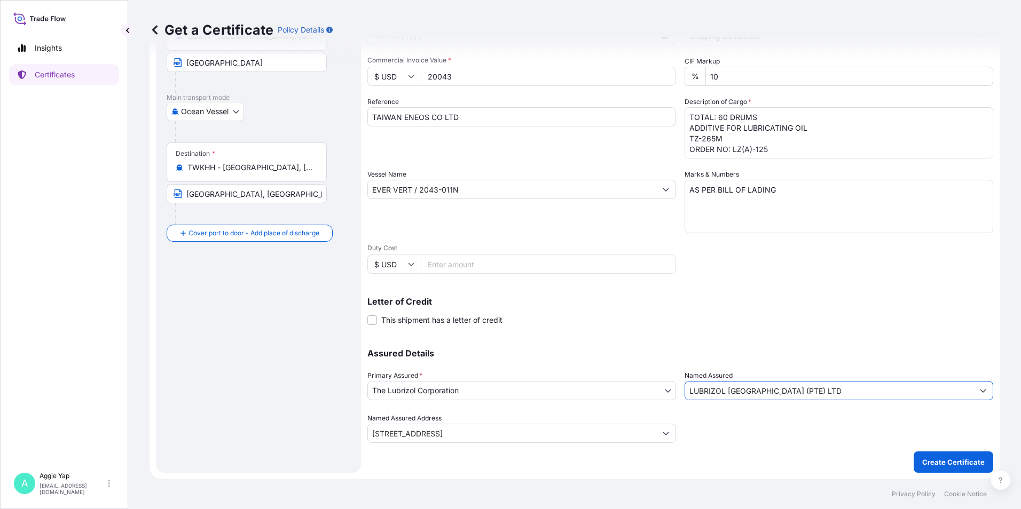
type input "LUBRIZOL [GEOGRAPHIC_DATA] (PTE) LTD"
click at [582, 465] on div "Shipment Details Issue date * [DATE] Date of Departure * [DATE] Date of Arrival…" at bounding box center [680, 203] width 626 height 539
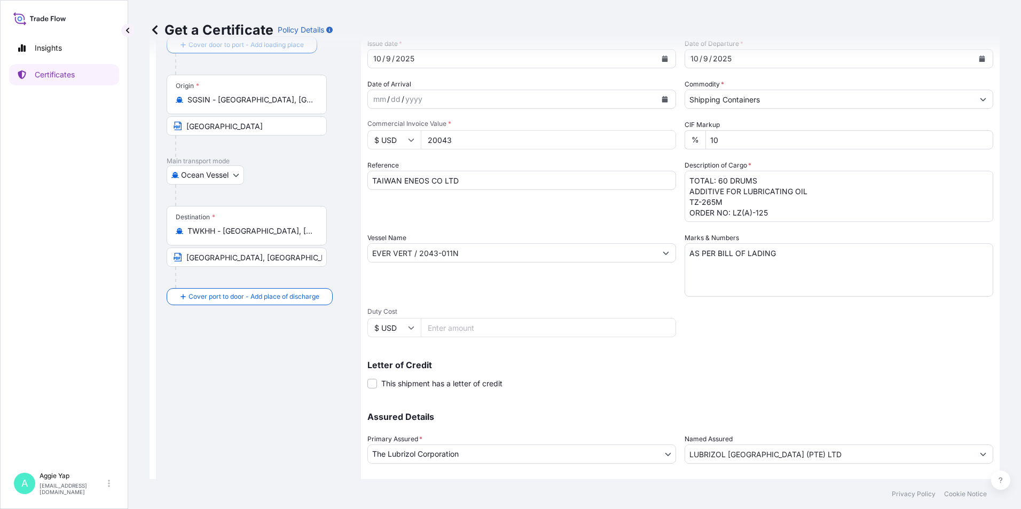
scroll to position [132, 0]
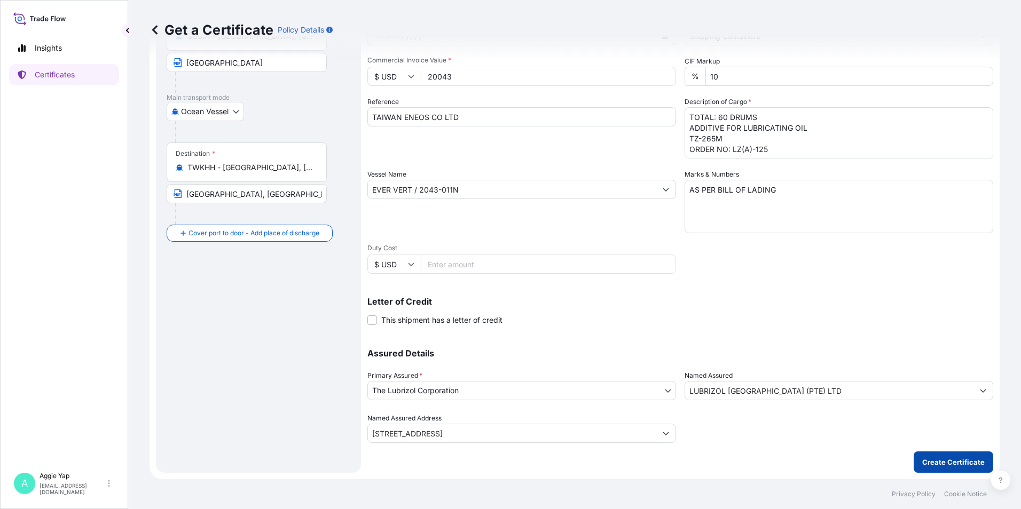
click at [946, 464] on p "Create Certificate" at bounding box center [953, 462] width 62 height 11
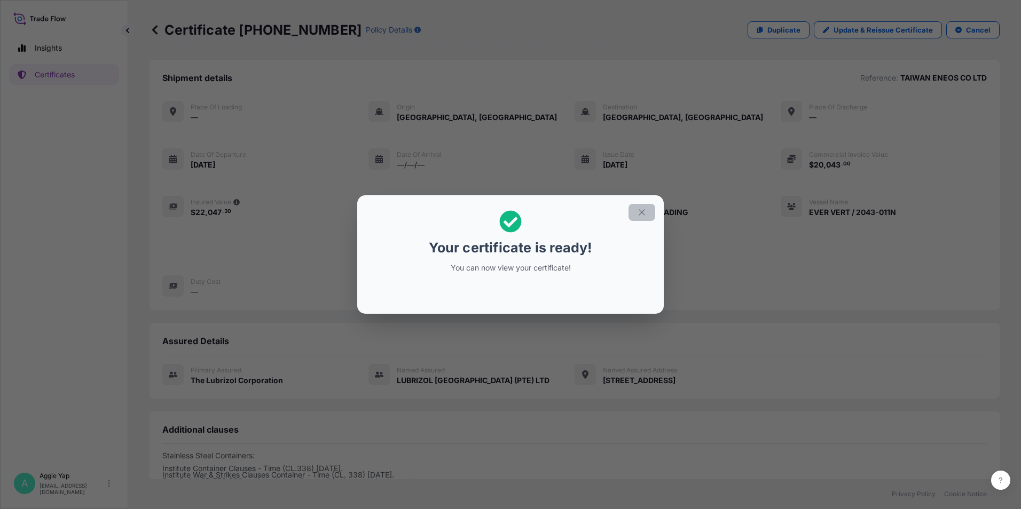
click at [639, 210] on button "button" at bounding box center [642, 212] width 27 height 17
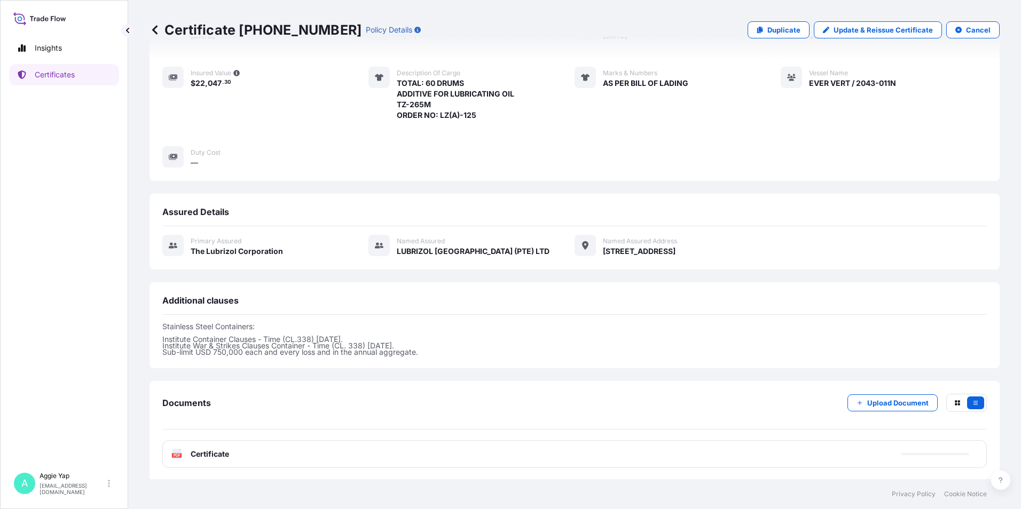
scroll to position [131, 0]
click at [342, 447] on div "PDF Certificate" at bounding box center [574, 453] width 825 height 28
click at [221, 438] on div "Documents Upload Document PDF Certificate" at bounding box center [574, 429] width 825 height 74
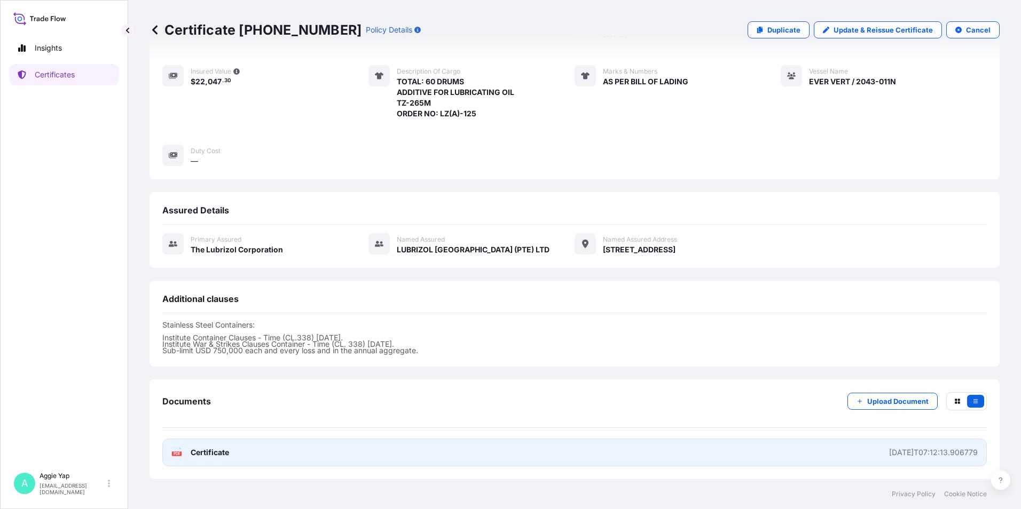
click at [359, 461] on link "PDF Certificate [DATE]T07:12:13.906779" at bounding box center [574, 453] width 825 height 28
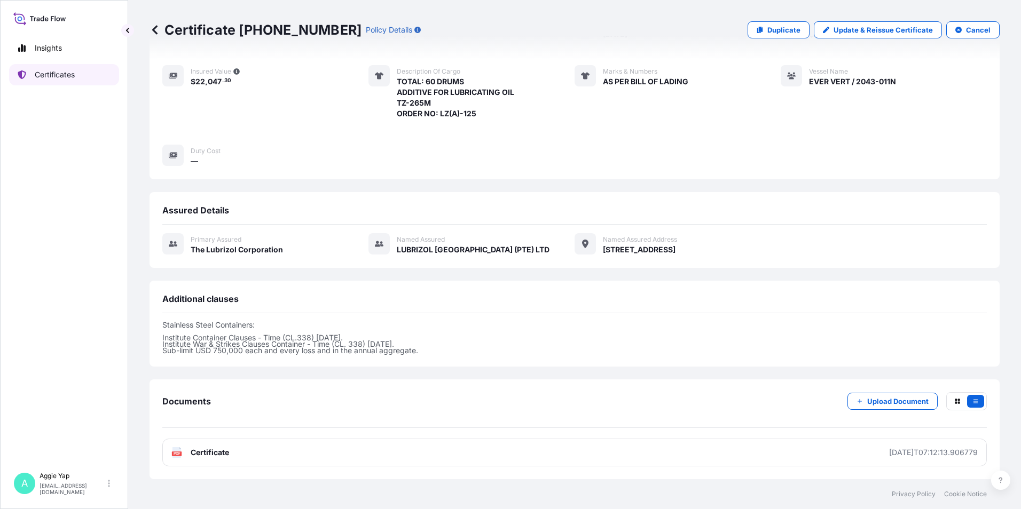
click at [80, 79] on link "Certificates" at bounding box center [64, 74] width 110 height 21
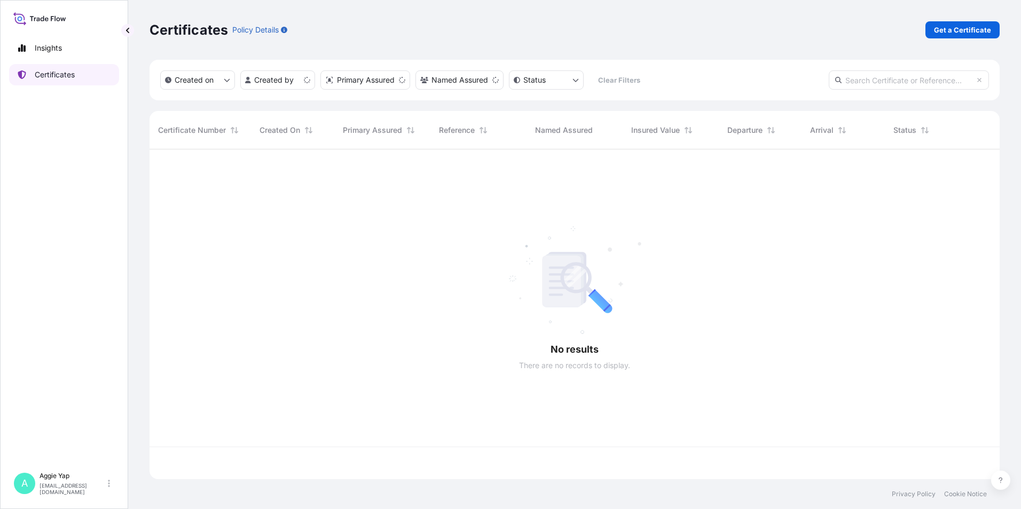
scroll to position [328, 842]
